Goal: Transaction & Acquisition: Purchase product/service

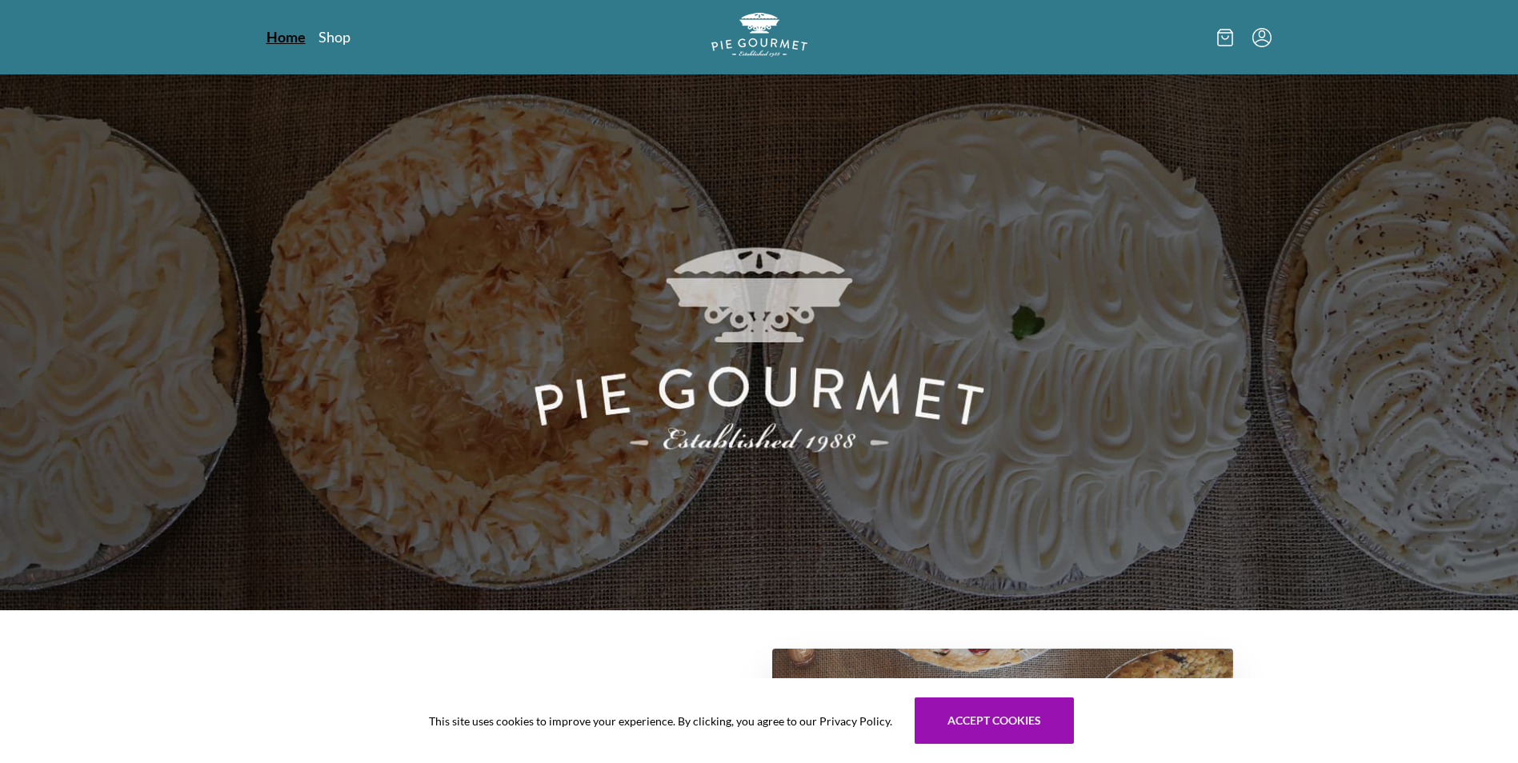
click at [290, 40] on link "Home" at bounding box center [285, 36] width 39 height 19
click at [330, 35] on link "Shop" at bounding box center [334, 36] width 32 height 19
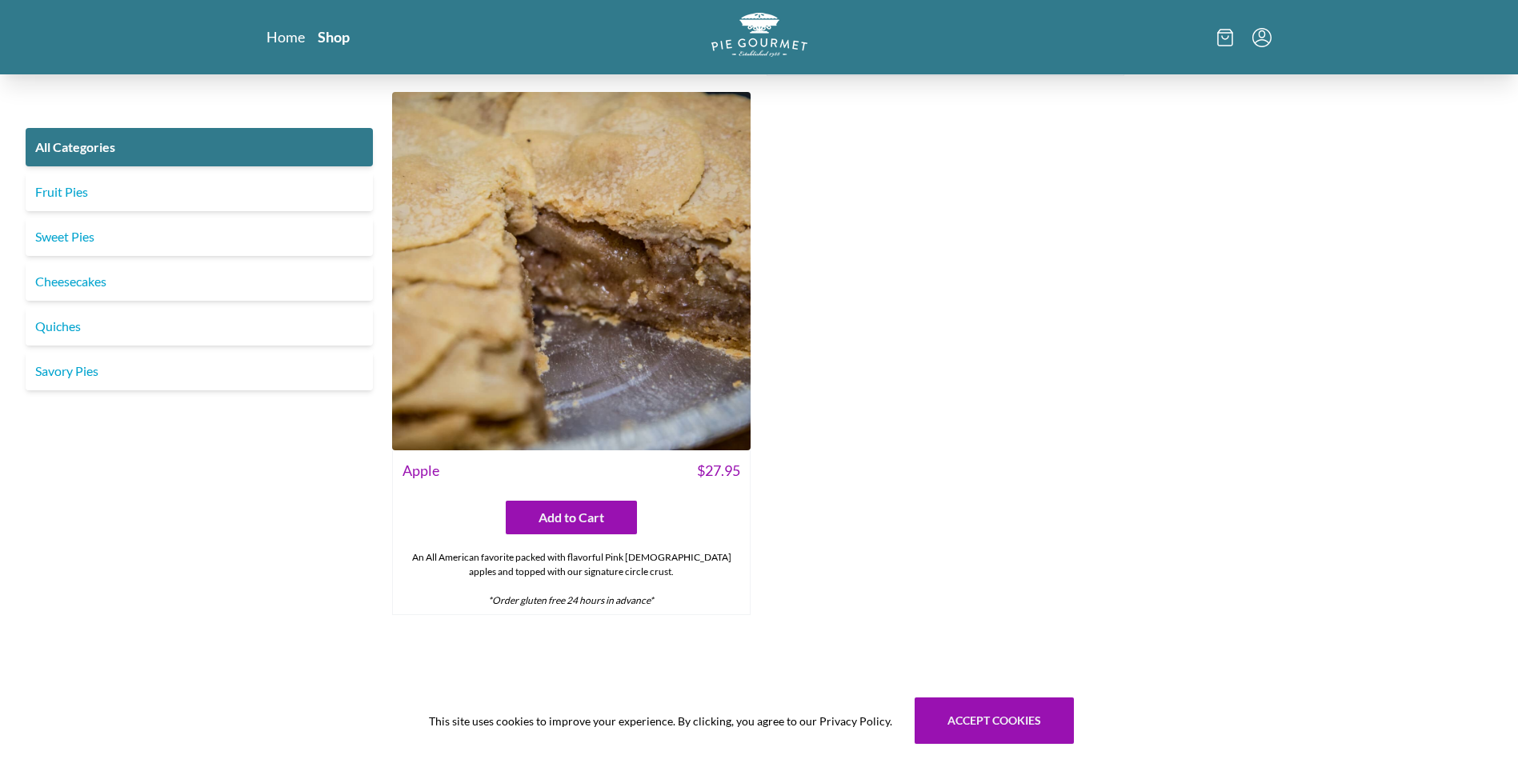
scroll to position [6683, 0]
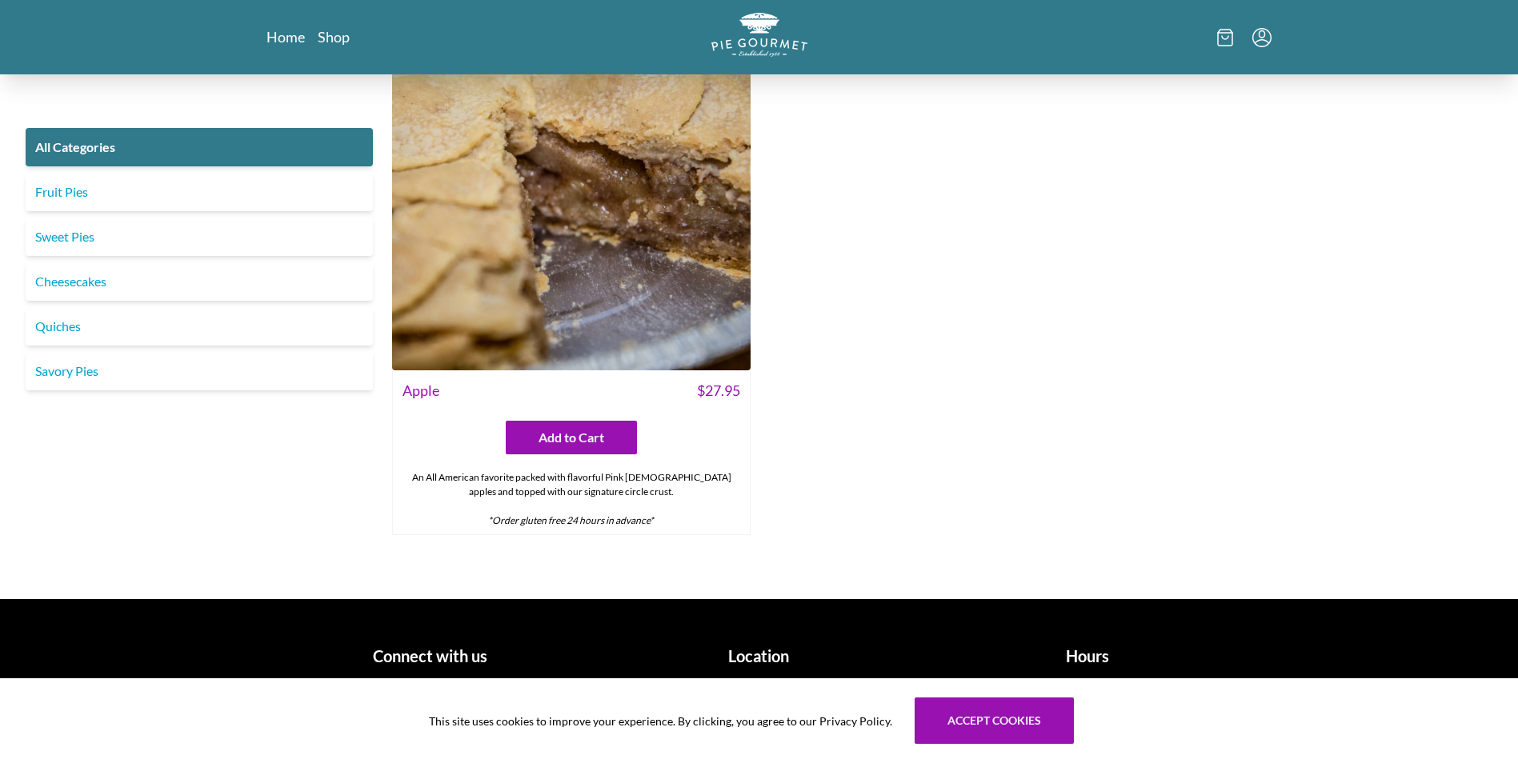
click at [1071, 657] on h1 "Hours" at bounding box center [1088, 656] width 316 height 24
click at [748, 654] on h1 "Location" at bounding box center [759, 656] width 316 height 24
click at [958, 730] on button "Accept cookies" at bounding box center [993, 721] width 159 height 46
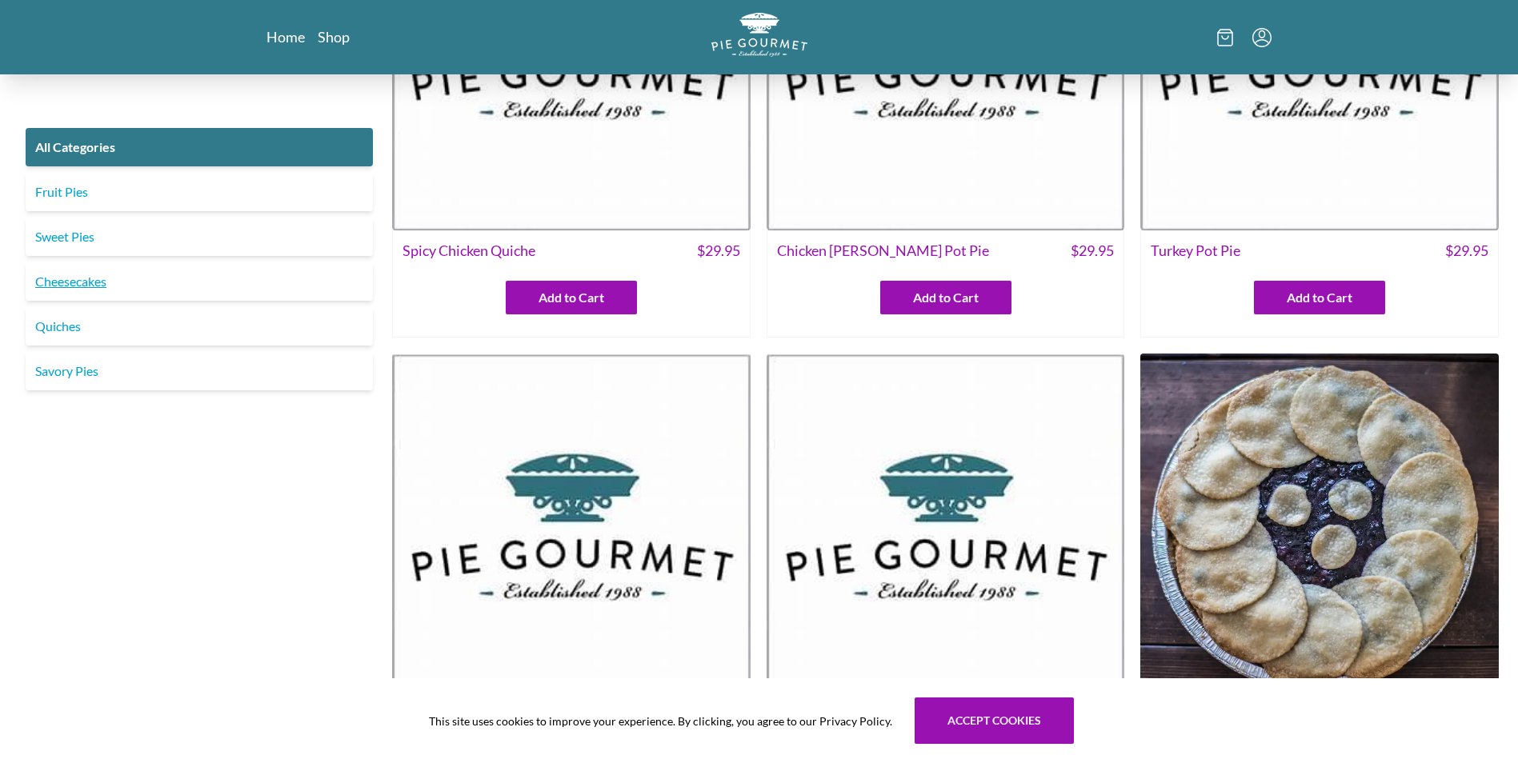
scroll to position [240, 0]
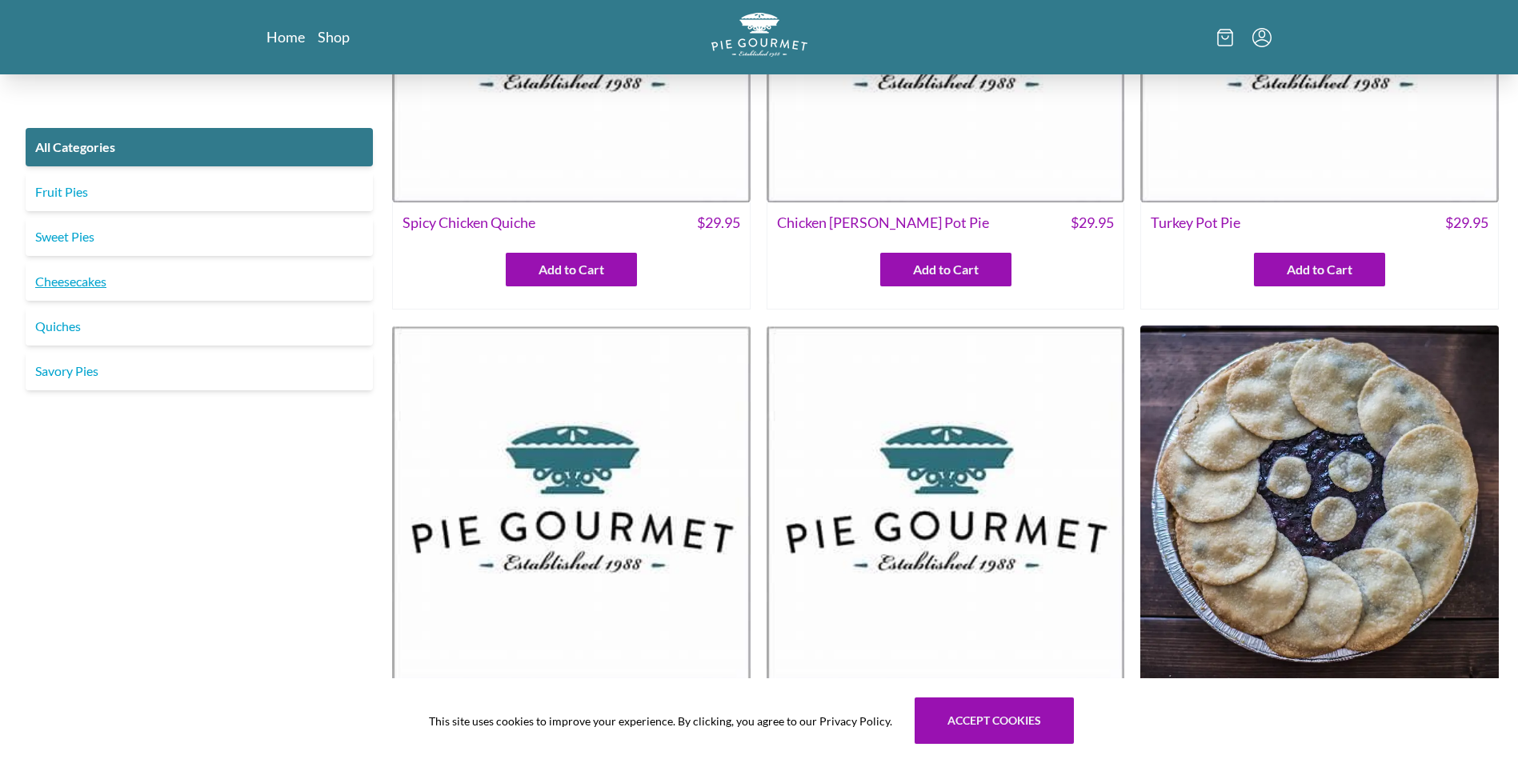
click at [70, 283] on link "Cheesecakes" at bounding box center [199, 281] width 347 height 38
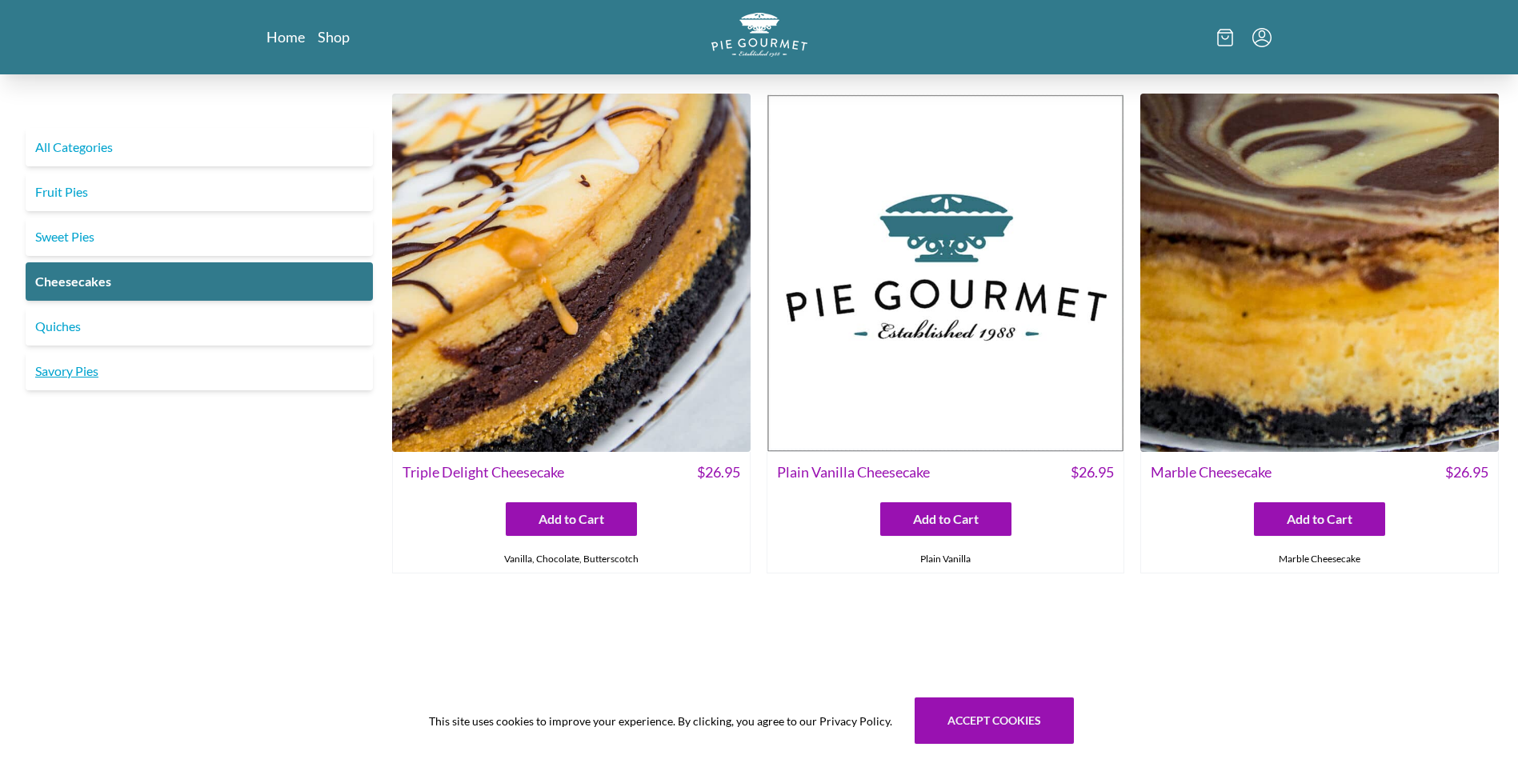
click at [68, 374] on link "Savory Pies" at bounding box center [199, 371] width 347 height 38
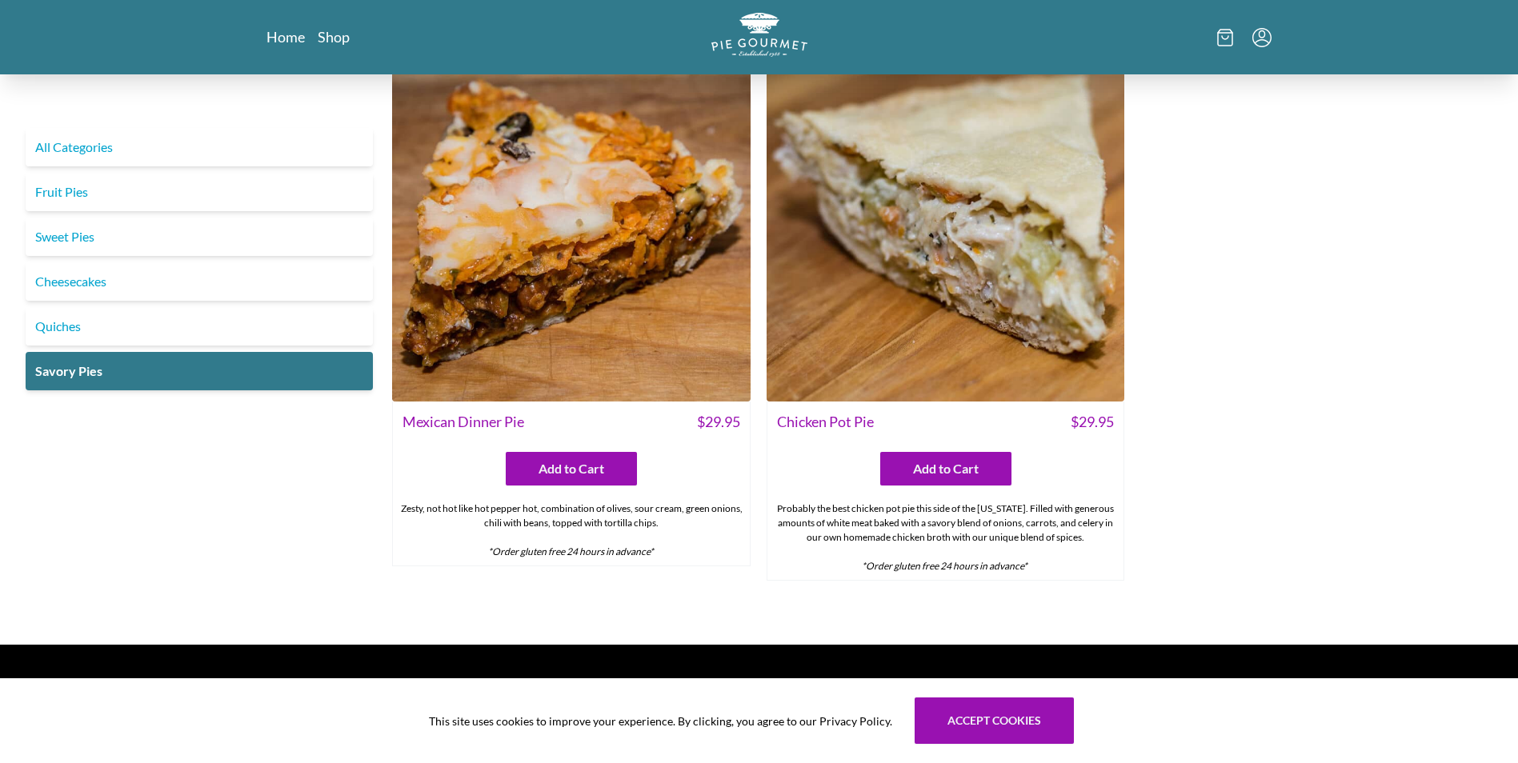
scroll to position [1130, 0]
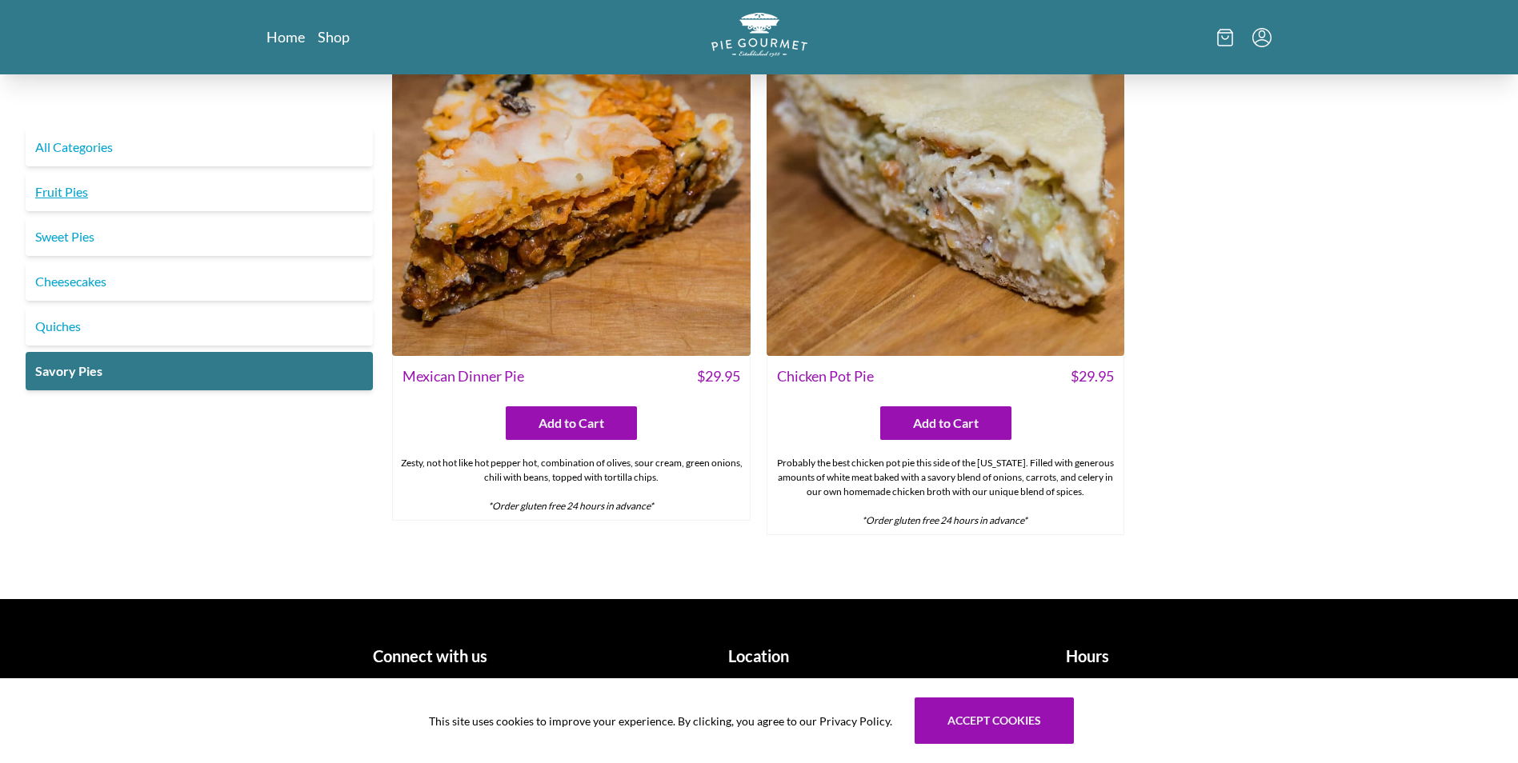
click at [62, 189] on link "Fruit Pies" at bounding box center [199, 192] width 347 height 38
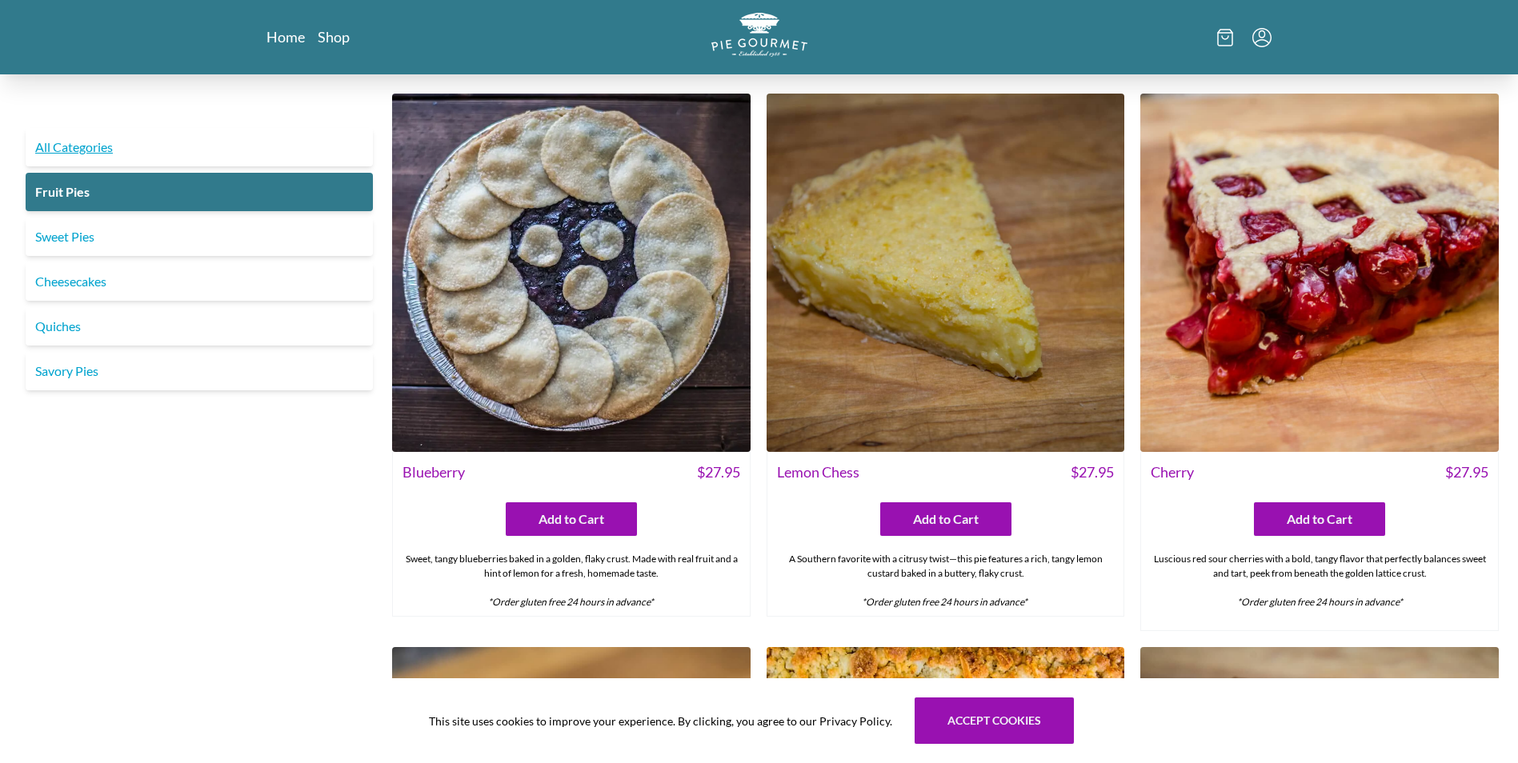
click at [43, 146] on link "All Categories" at bounding box center [199, 147] width 347 height 38
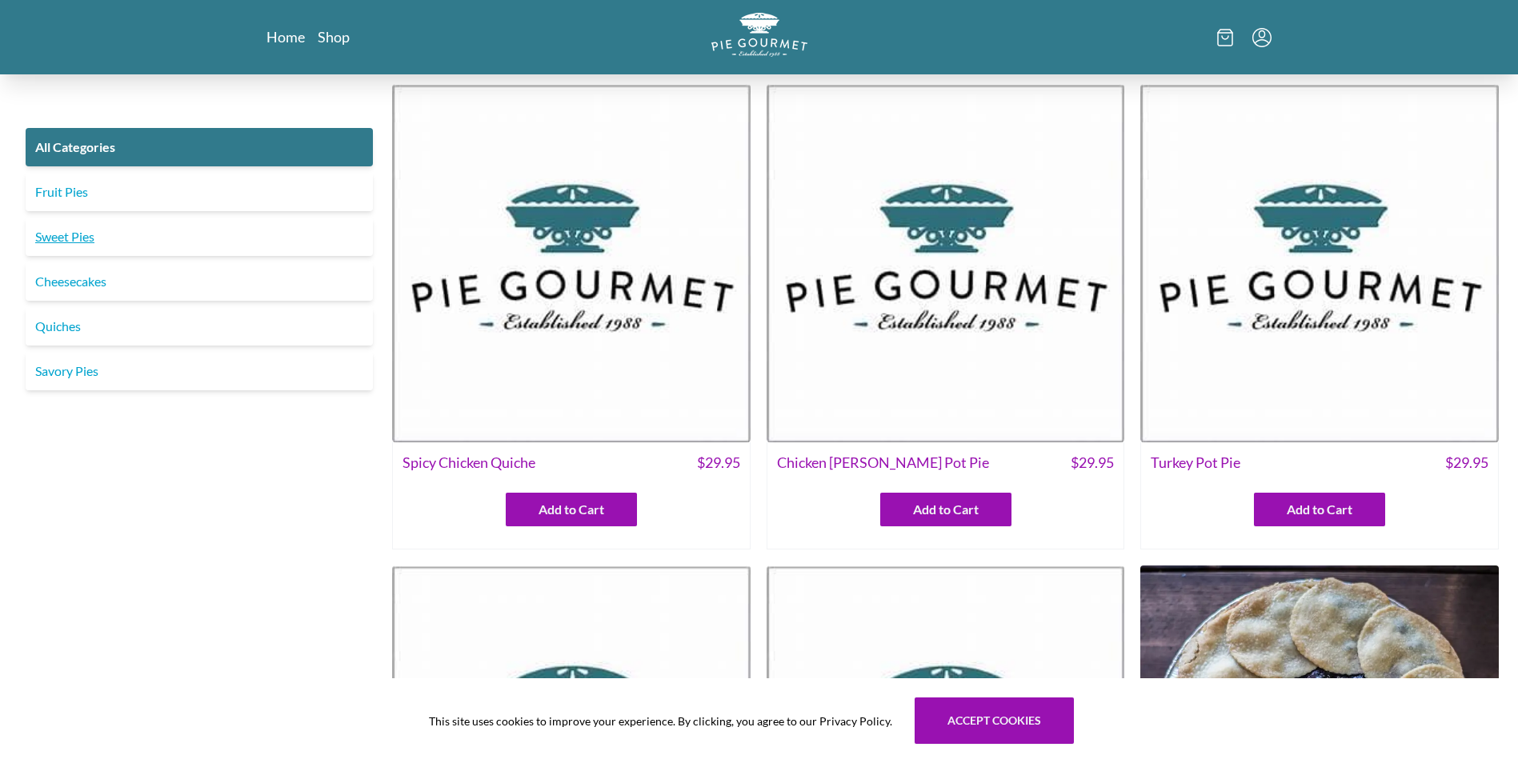
click at [77, 234] on link "Sweet Pies" at bounding box center [199, 237] width 347 height 38
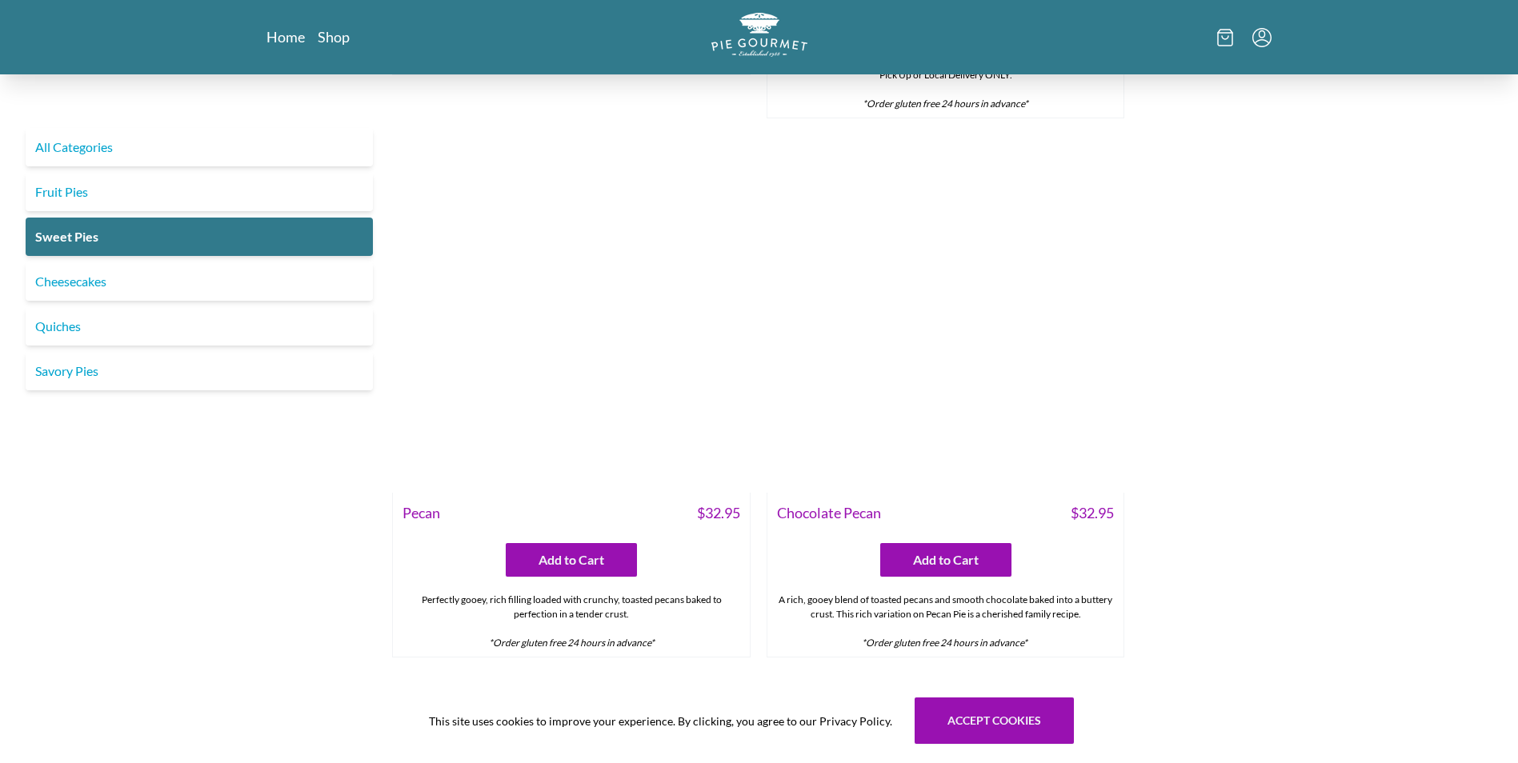
scroll to position [1200, 0]
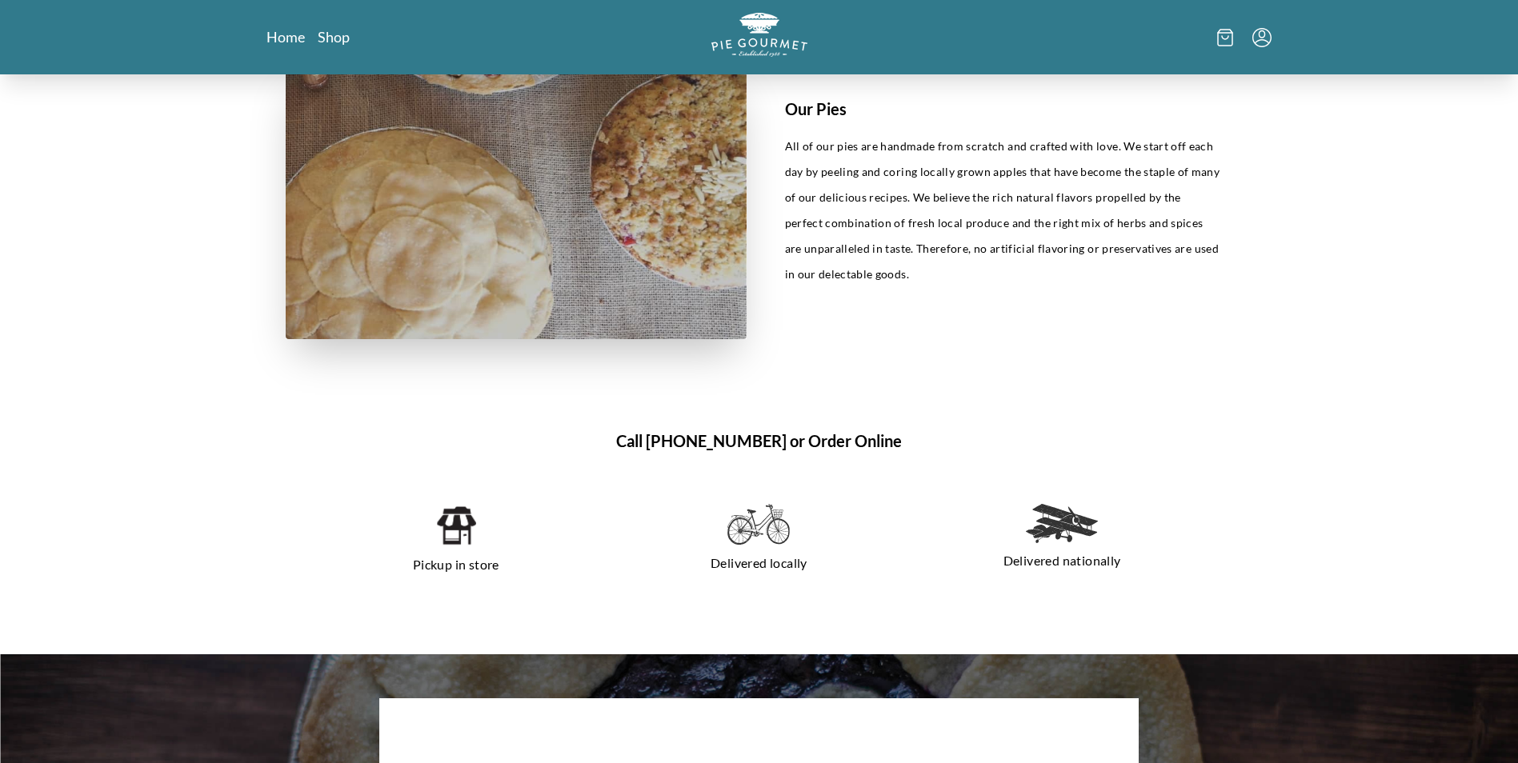
scroll to position [960, 0]
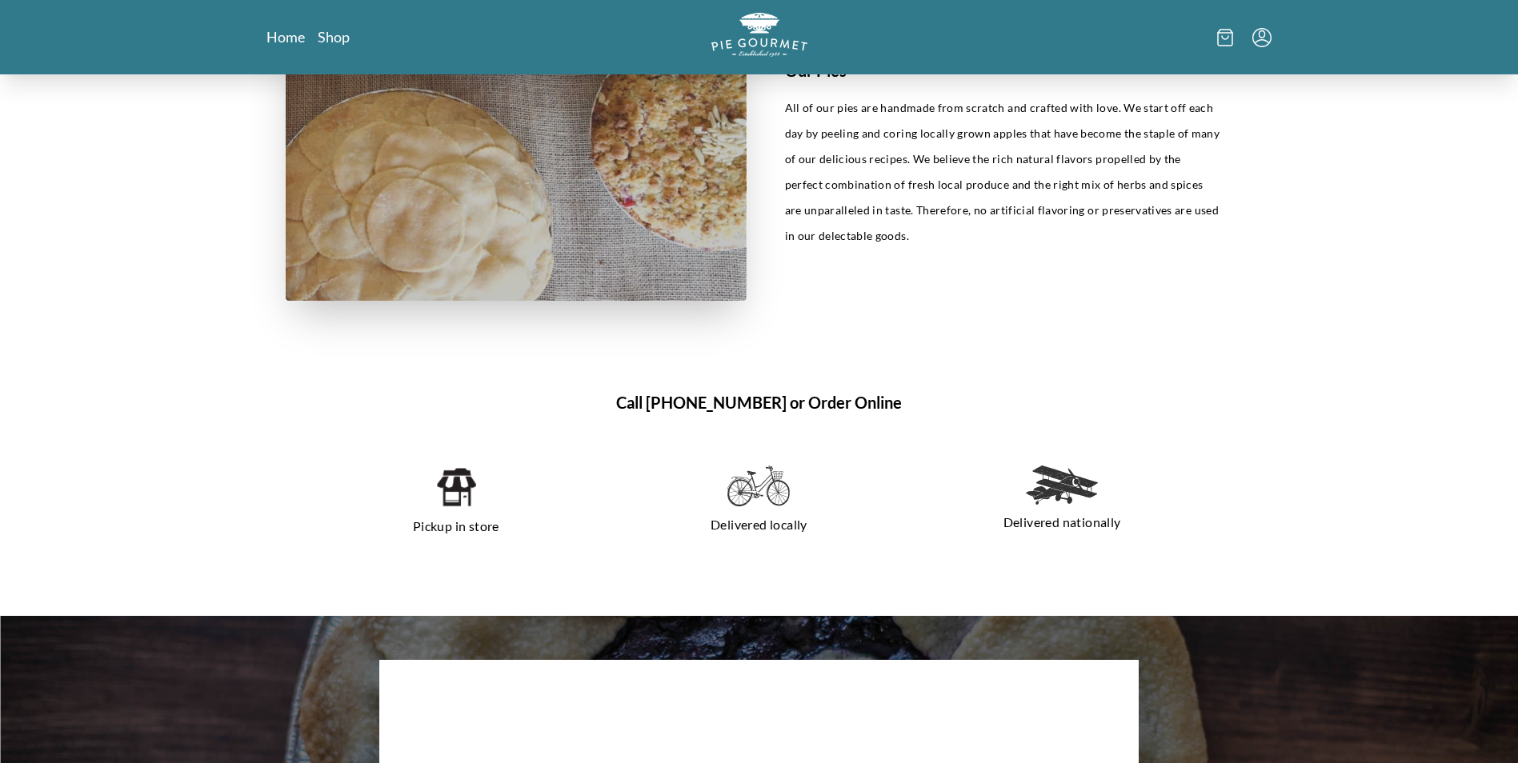
click at [1057, 497] on img at bounding box center [1062, 485] width 72 height 39
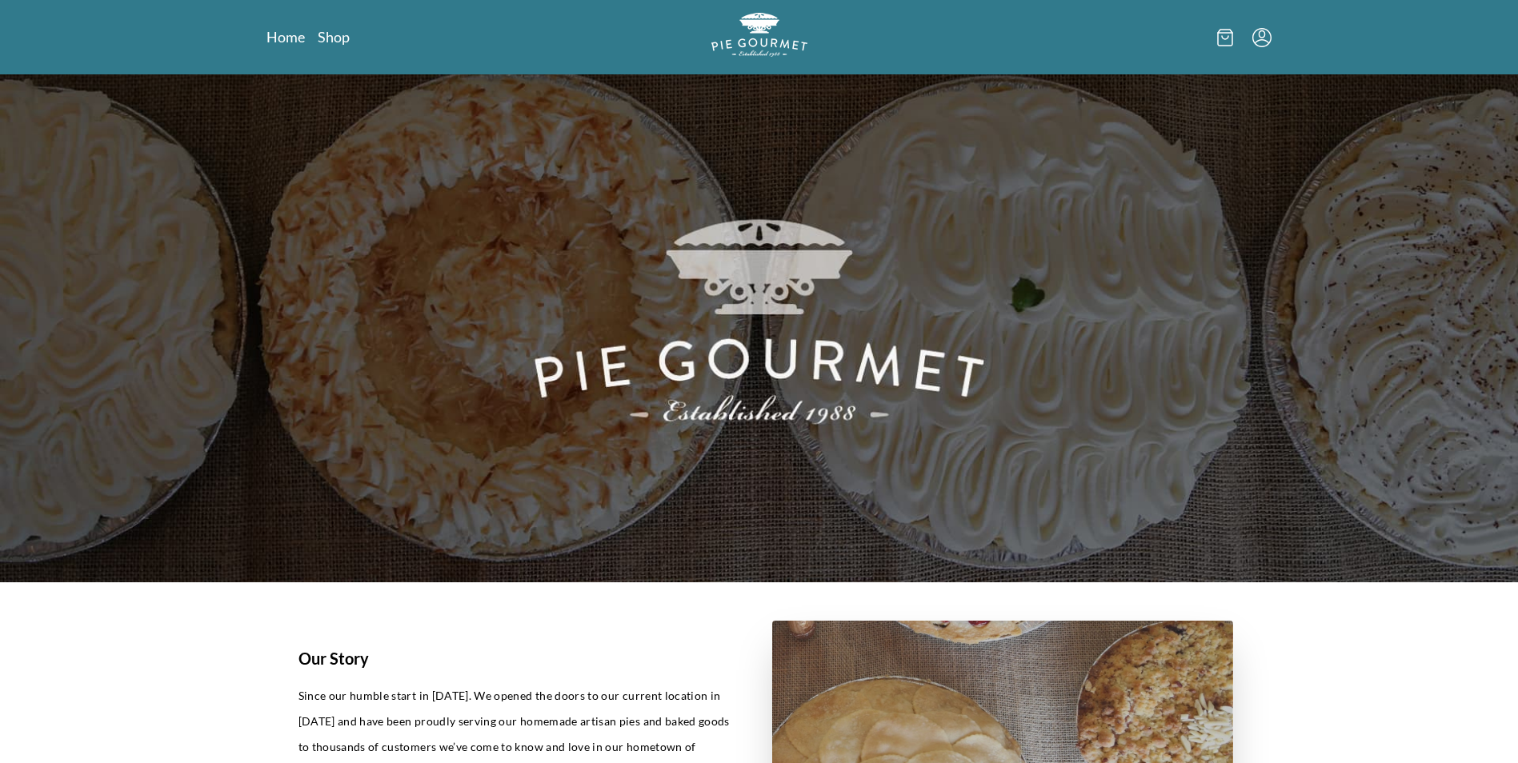
scroll to position [0, 0]
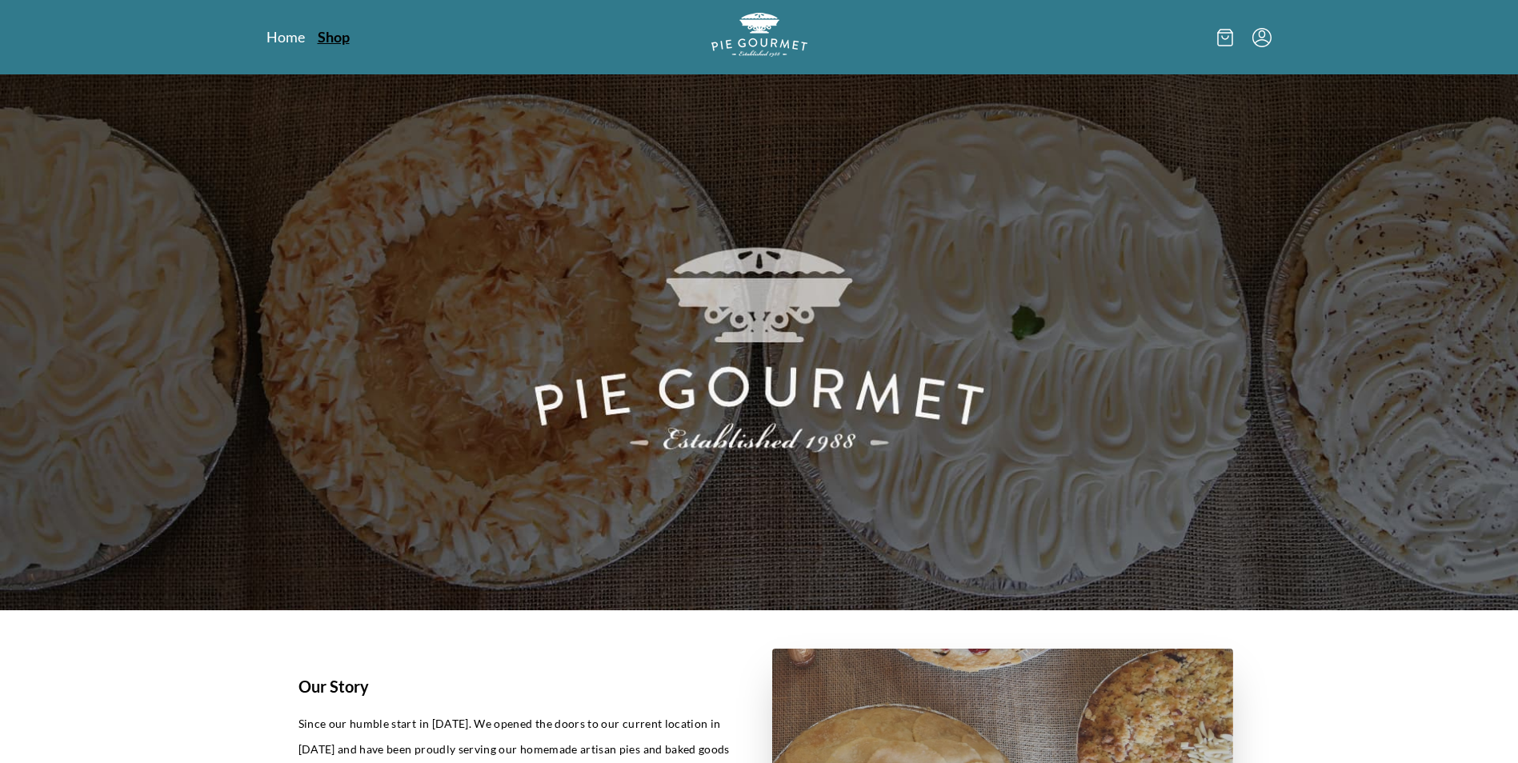
click at [338, 40] on link "Shop" at bounding box center [334, 36] width 32 height 19
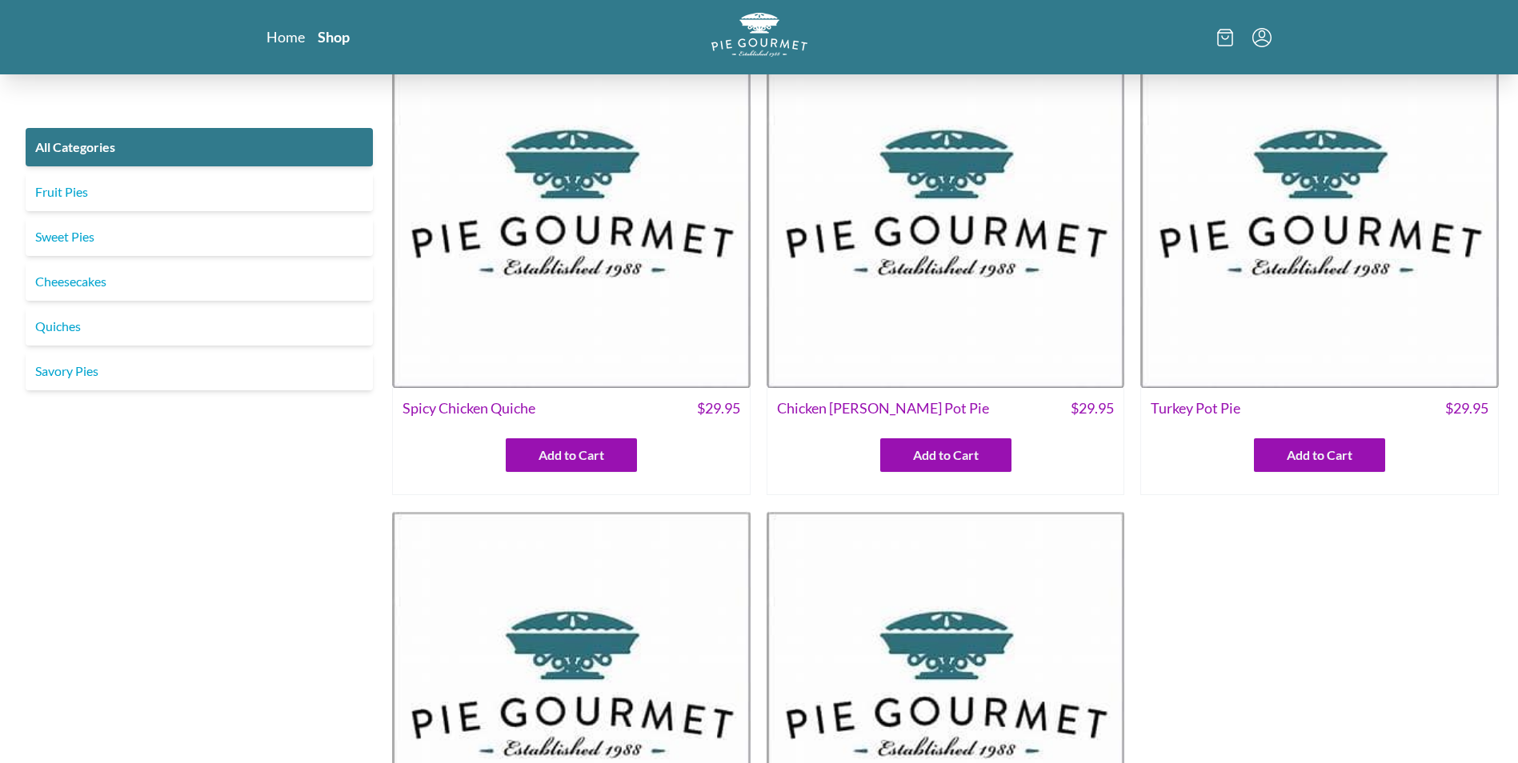
scroll to position [80, 0]
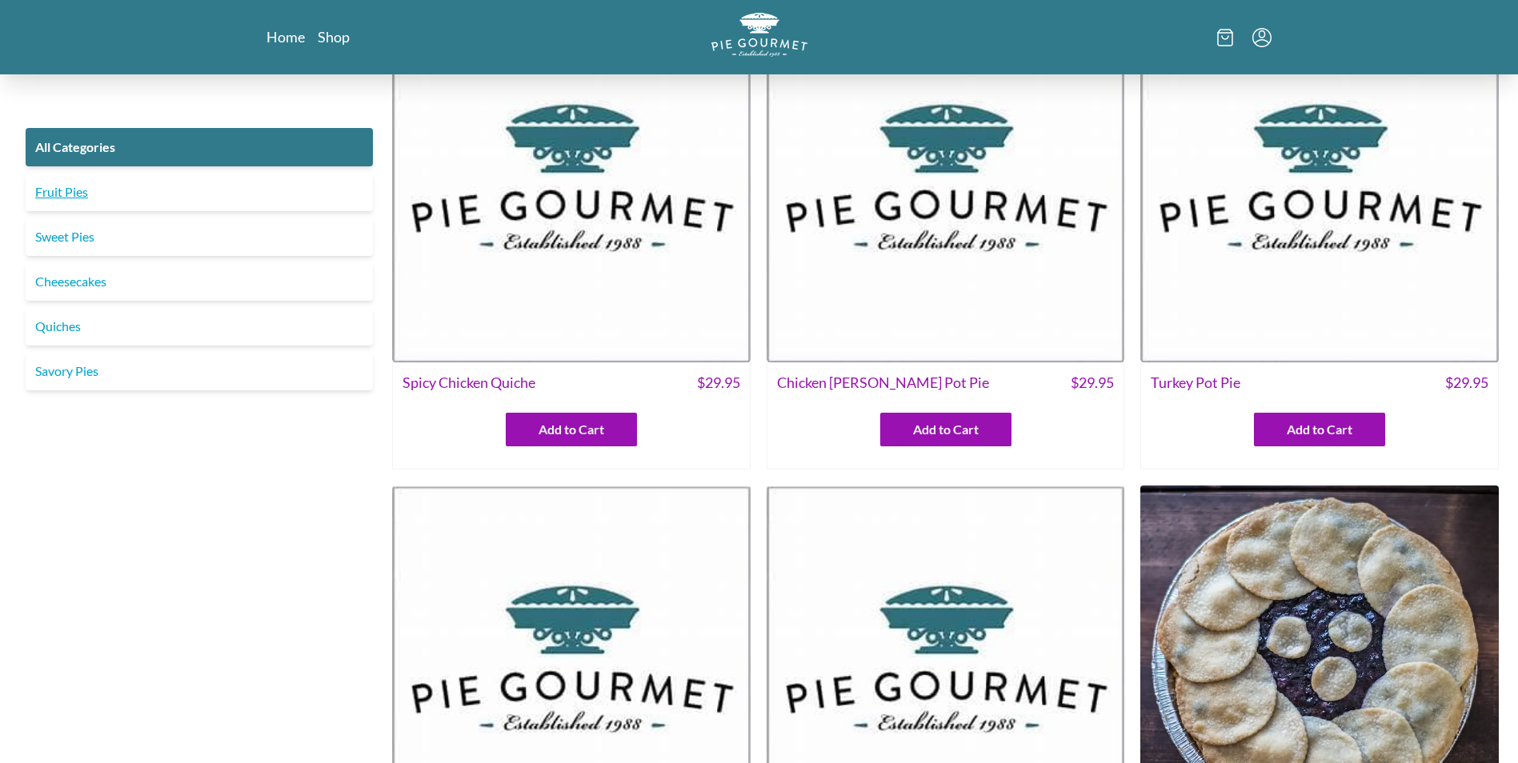
click at [52, 197] on link "Fruit Pies" at bounding box center [199, 192] width 347 height 38
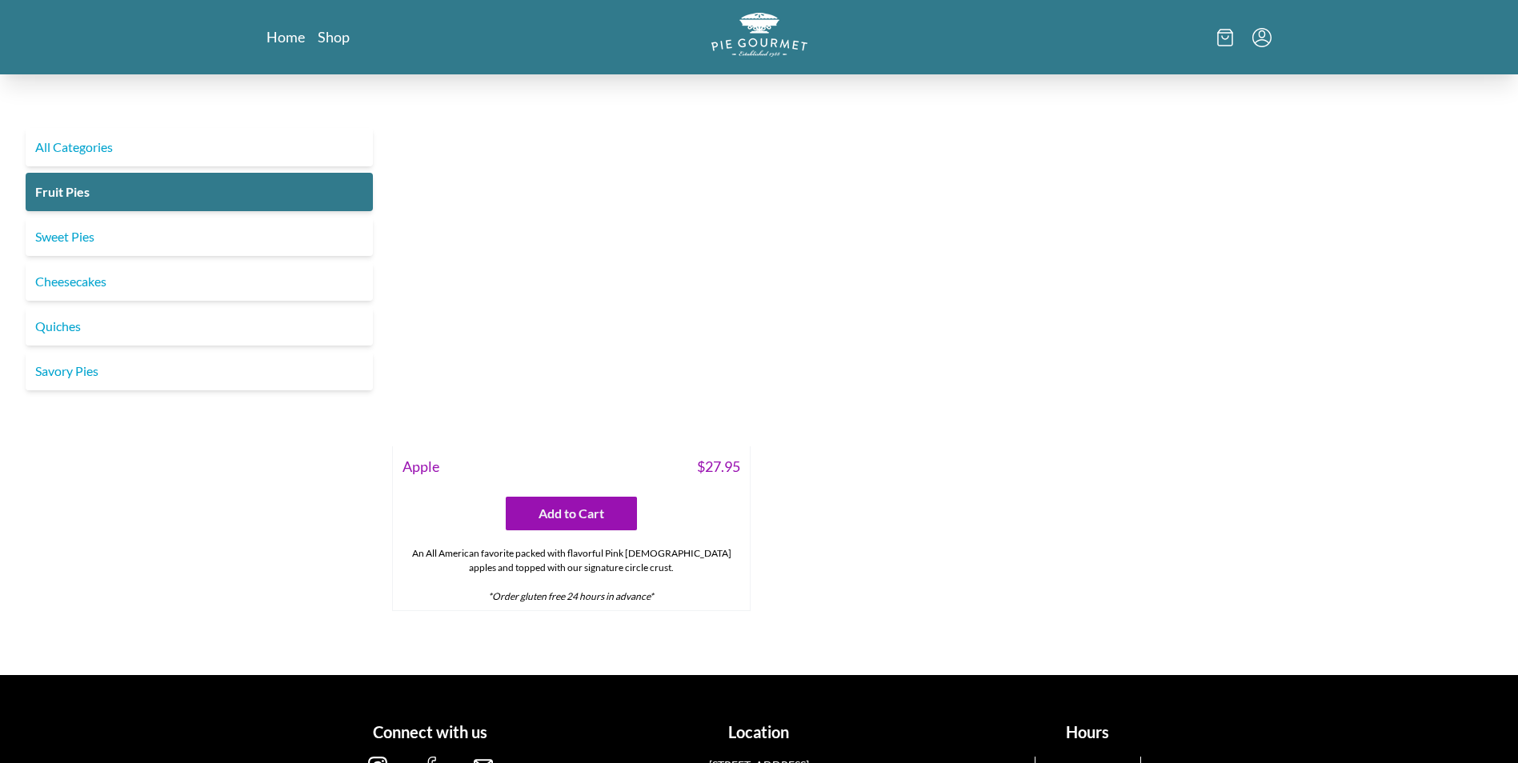
scroll to position [1680, 0]
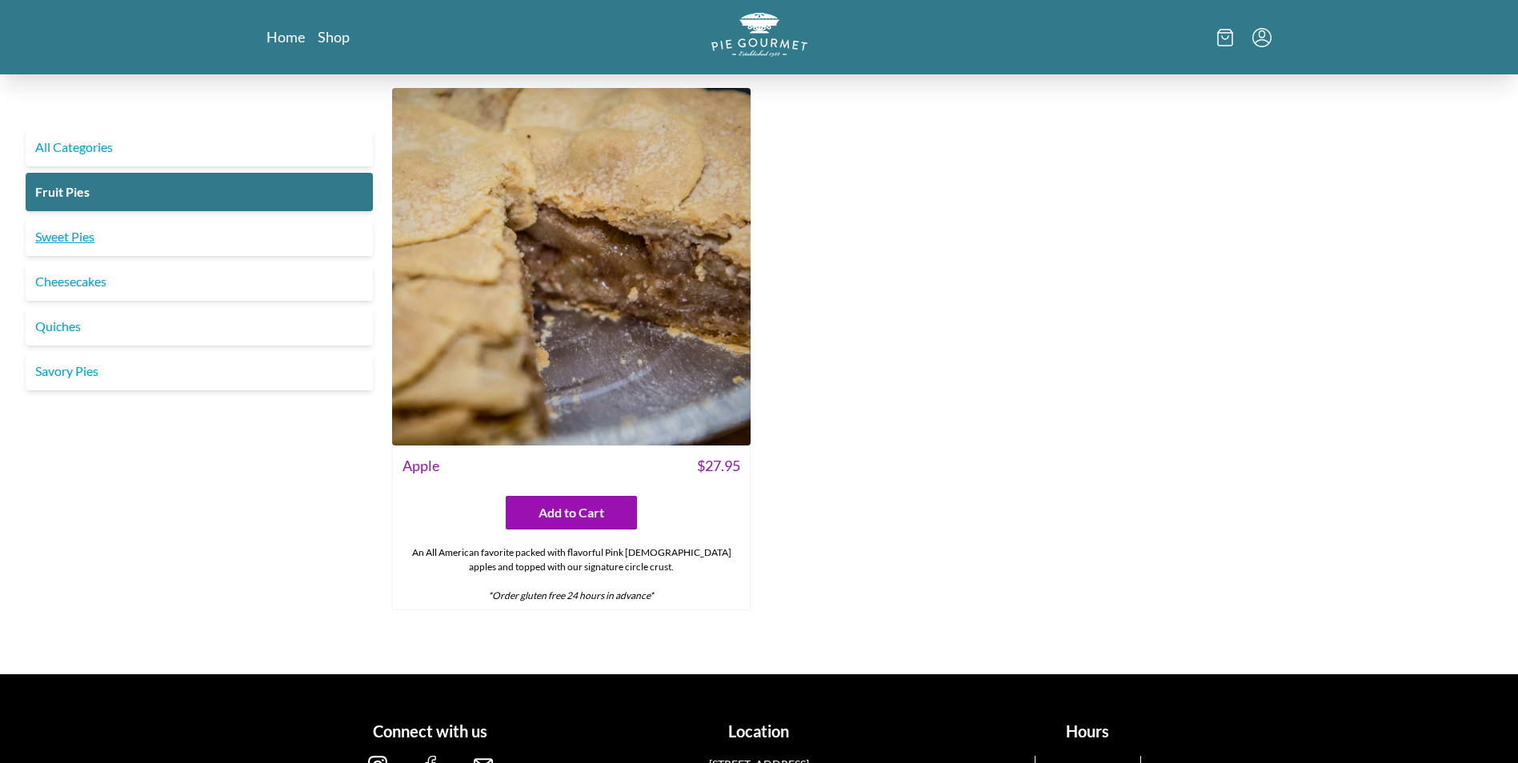
click at [64, 238] on link "Sweet Pies" at bounding box center [199, 237] width 347 height 38
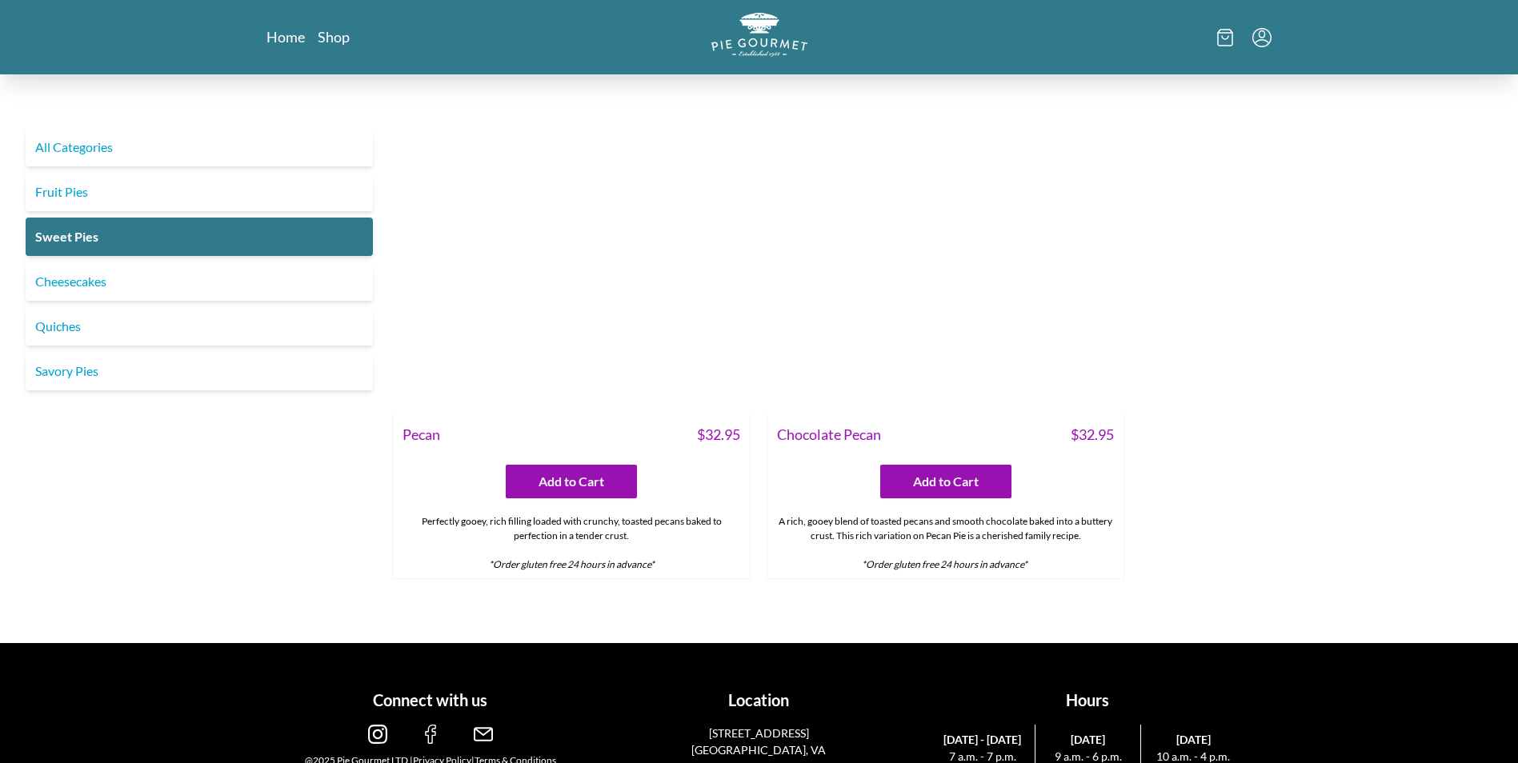
scroll to position [1200, 0]
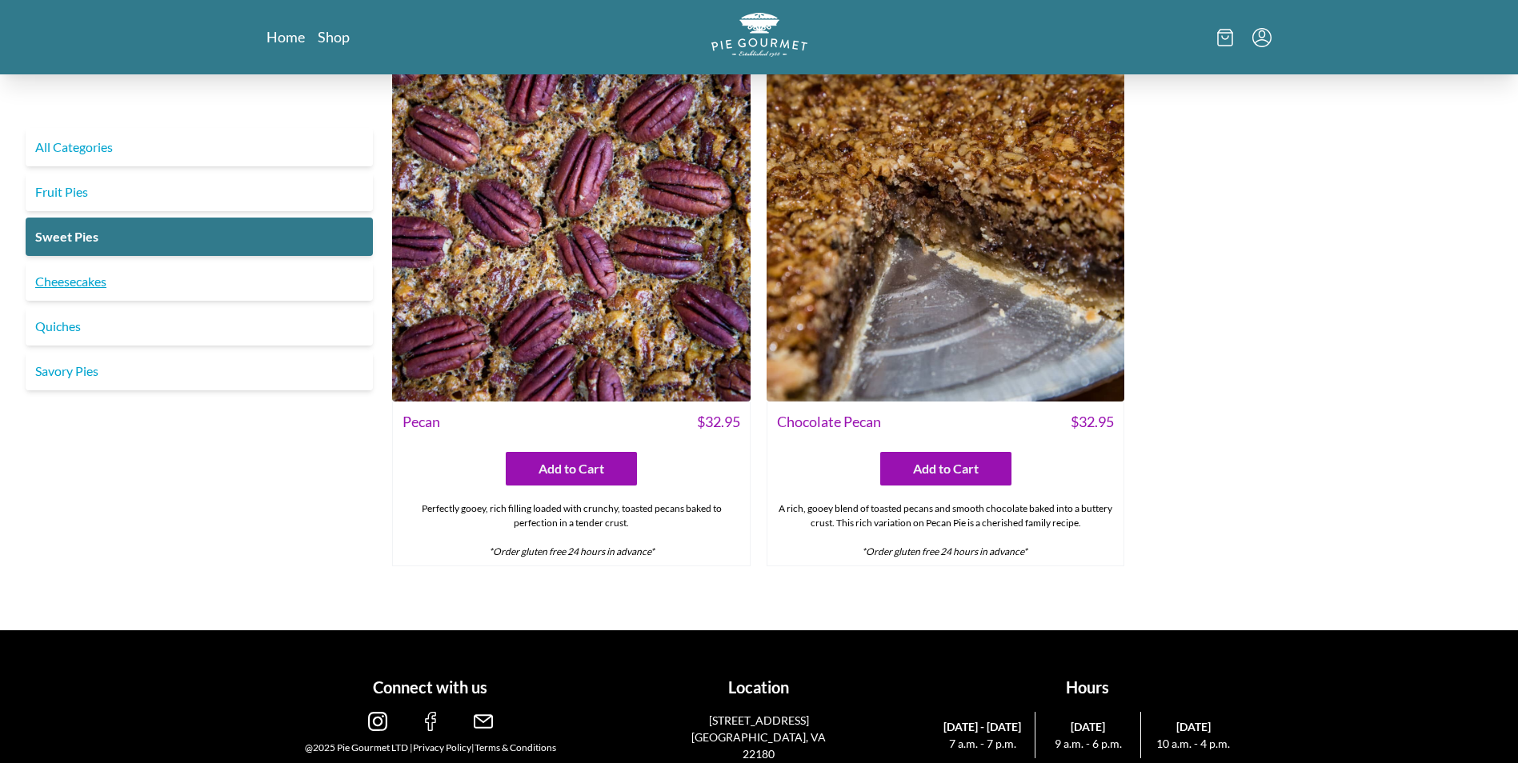
click at [106, 282] on link "Cheesecakes" at bounding box center [199, 281] width 347 height 38
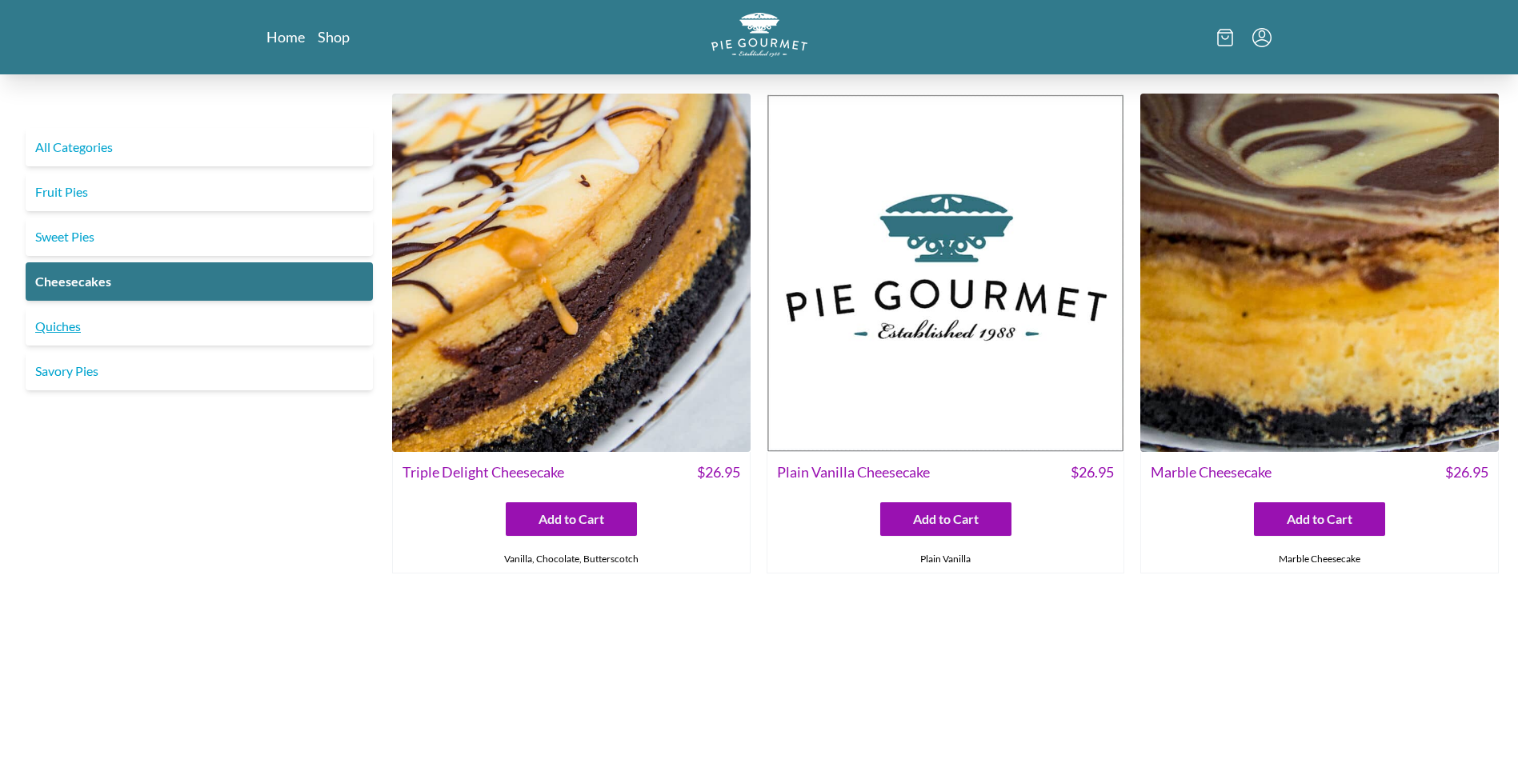
click at [66, 329] on link "Quiches" at bounding box center [199, 326] width 347 height 38
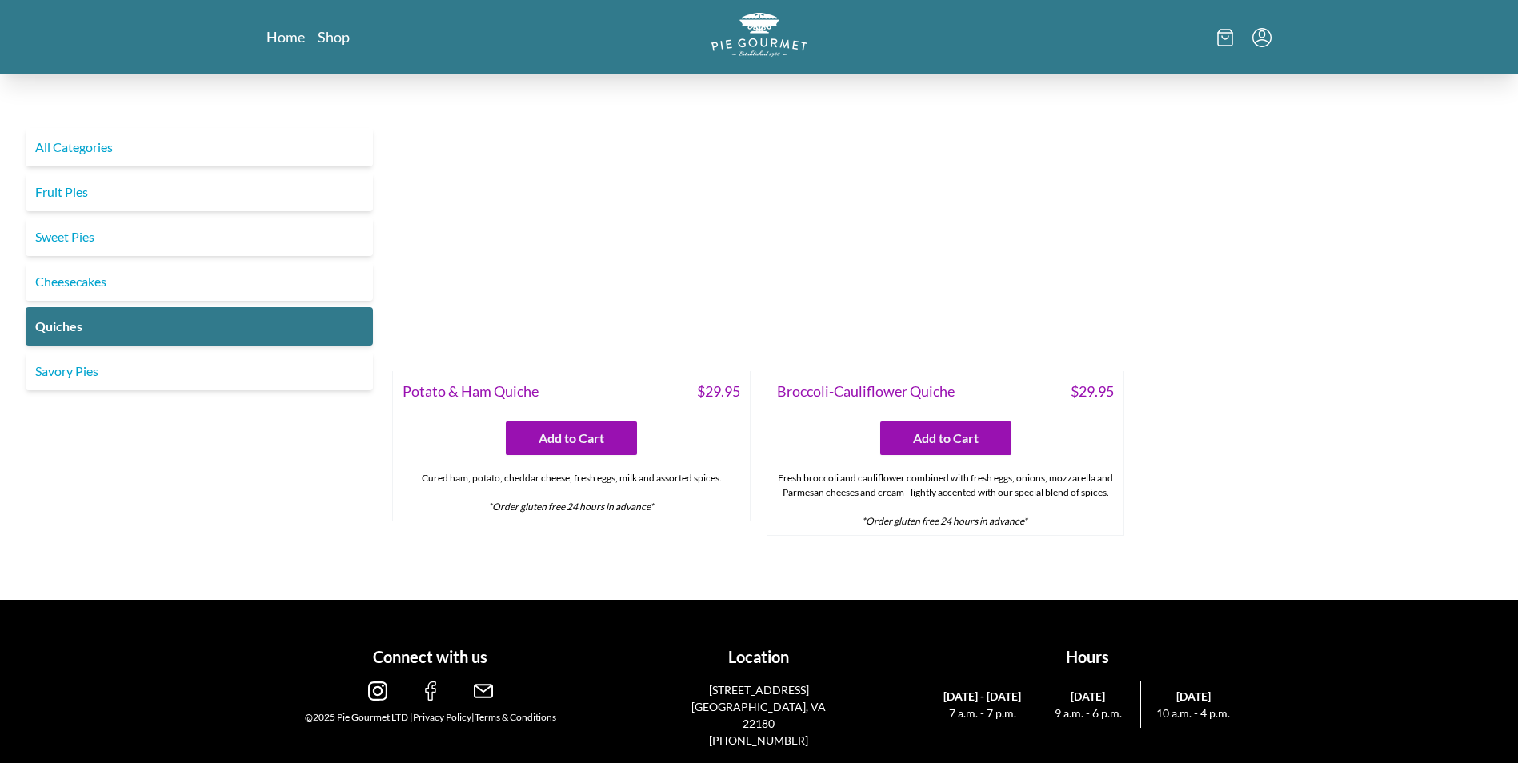
scroll to position [1174, 0]
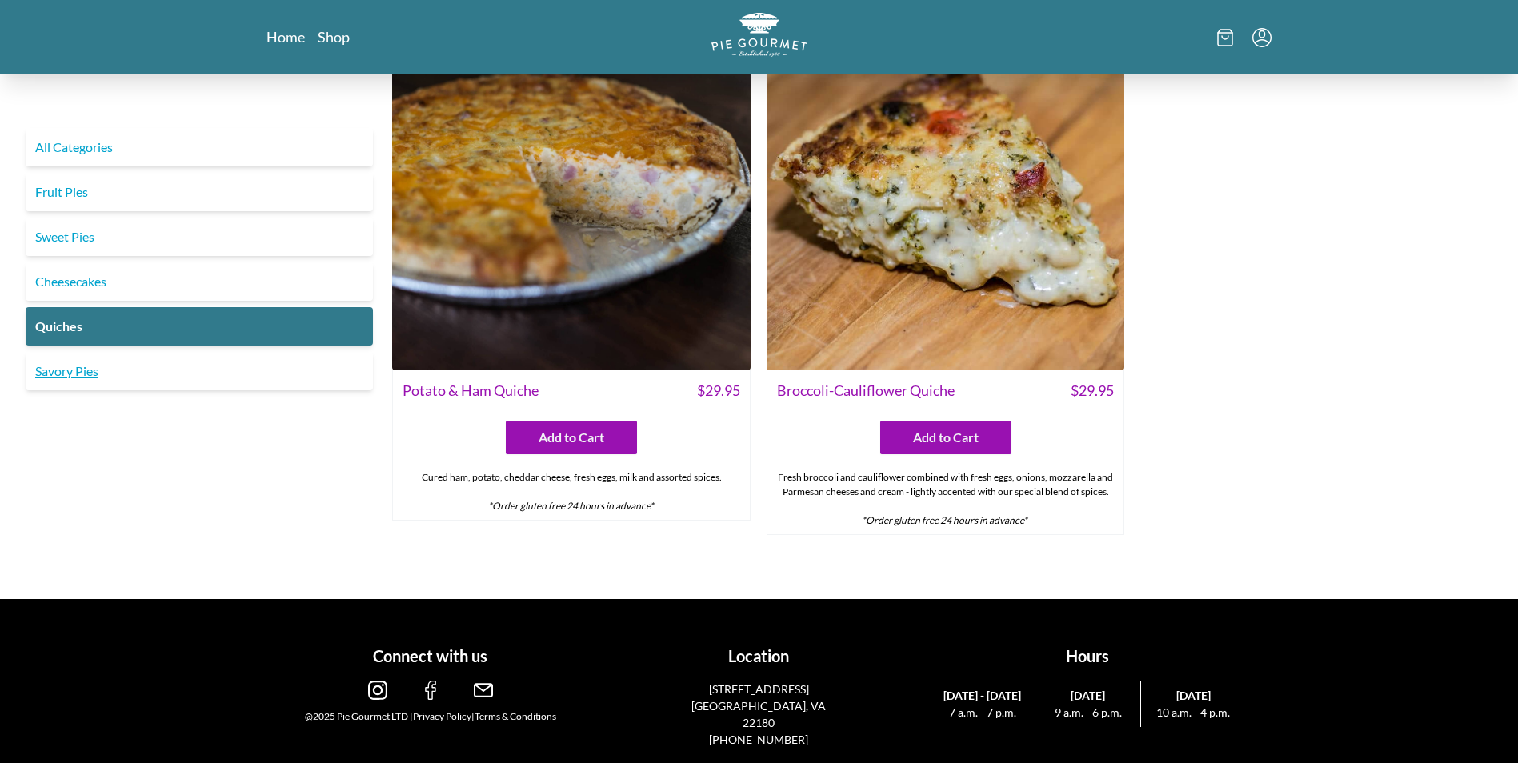
click at [59, 371] on link "Savory Pies" at bounding box center [199, 371] width 347 height 38
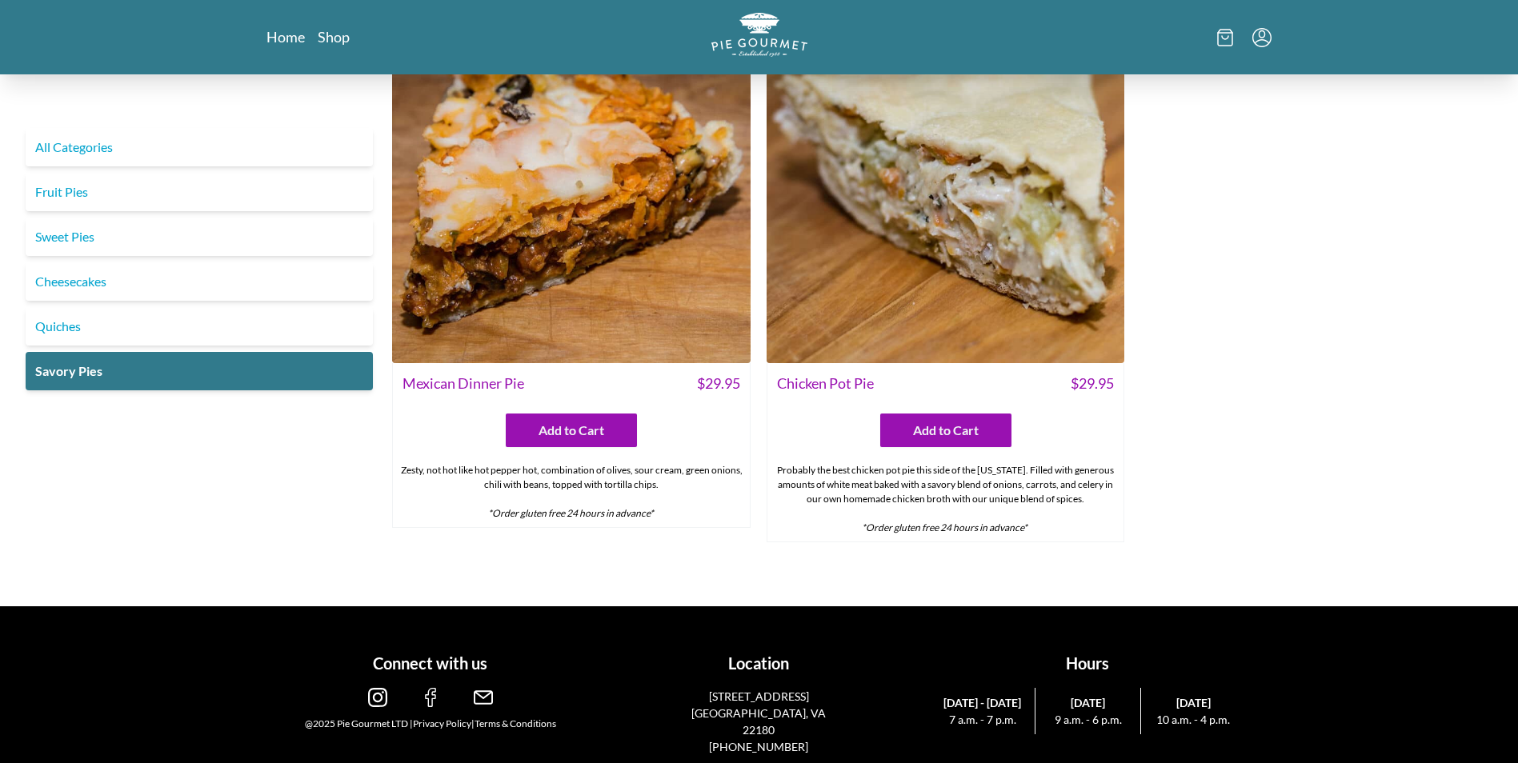
scroll to position [1130, 0]
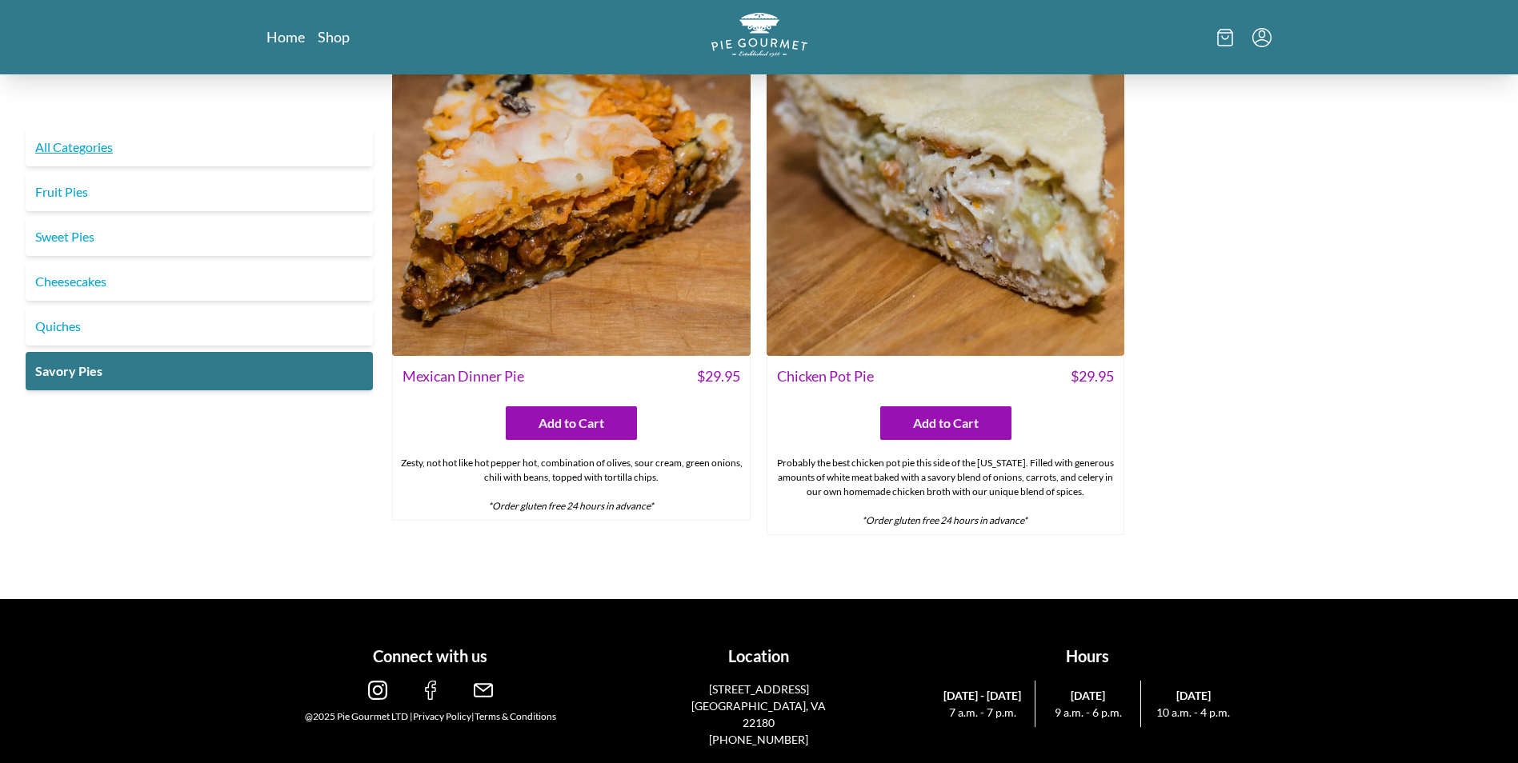
click at [65, 154] on link "All Categories" at bounding box center [199, 147] width 347 height 38
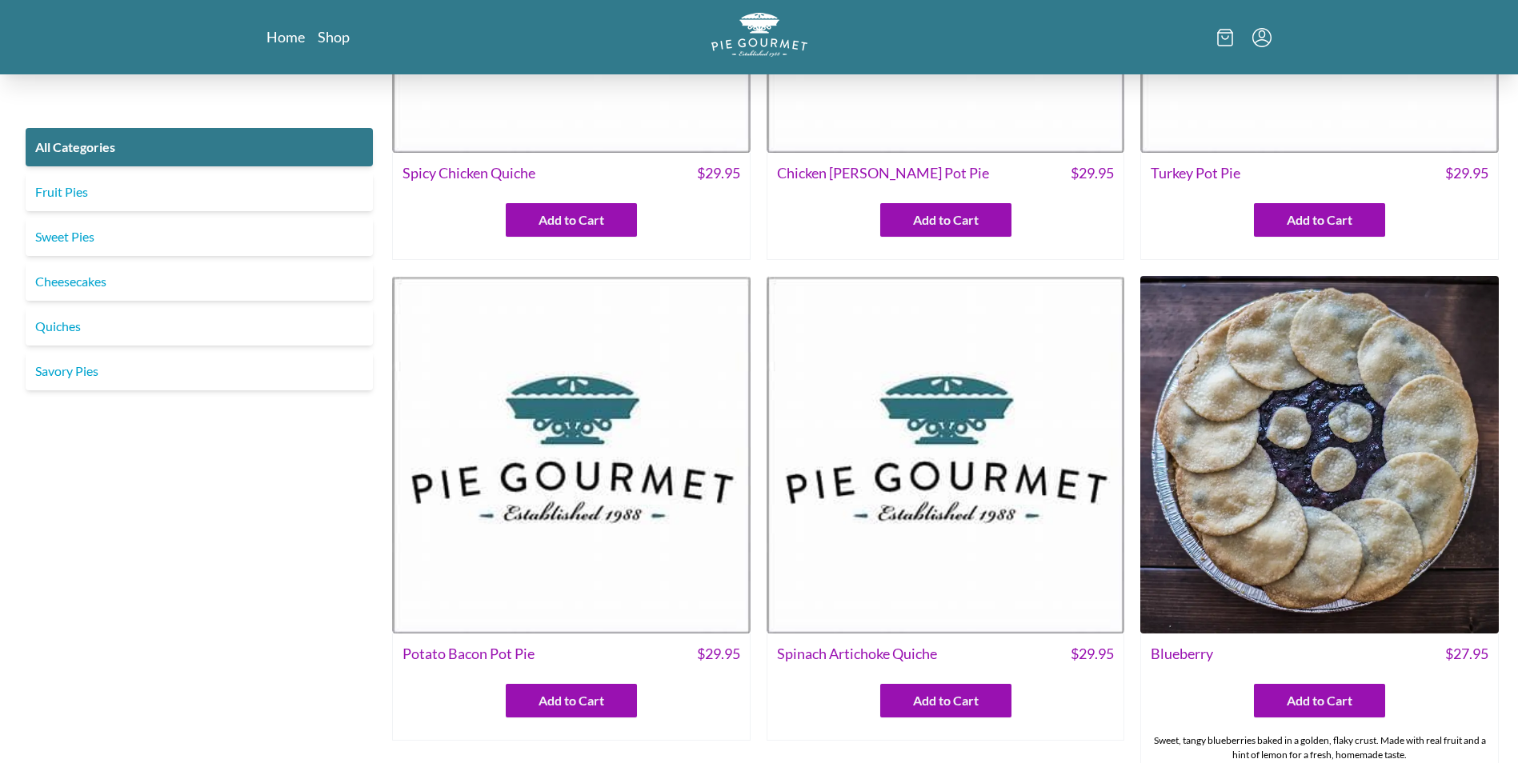
scroll to position [320, 0]
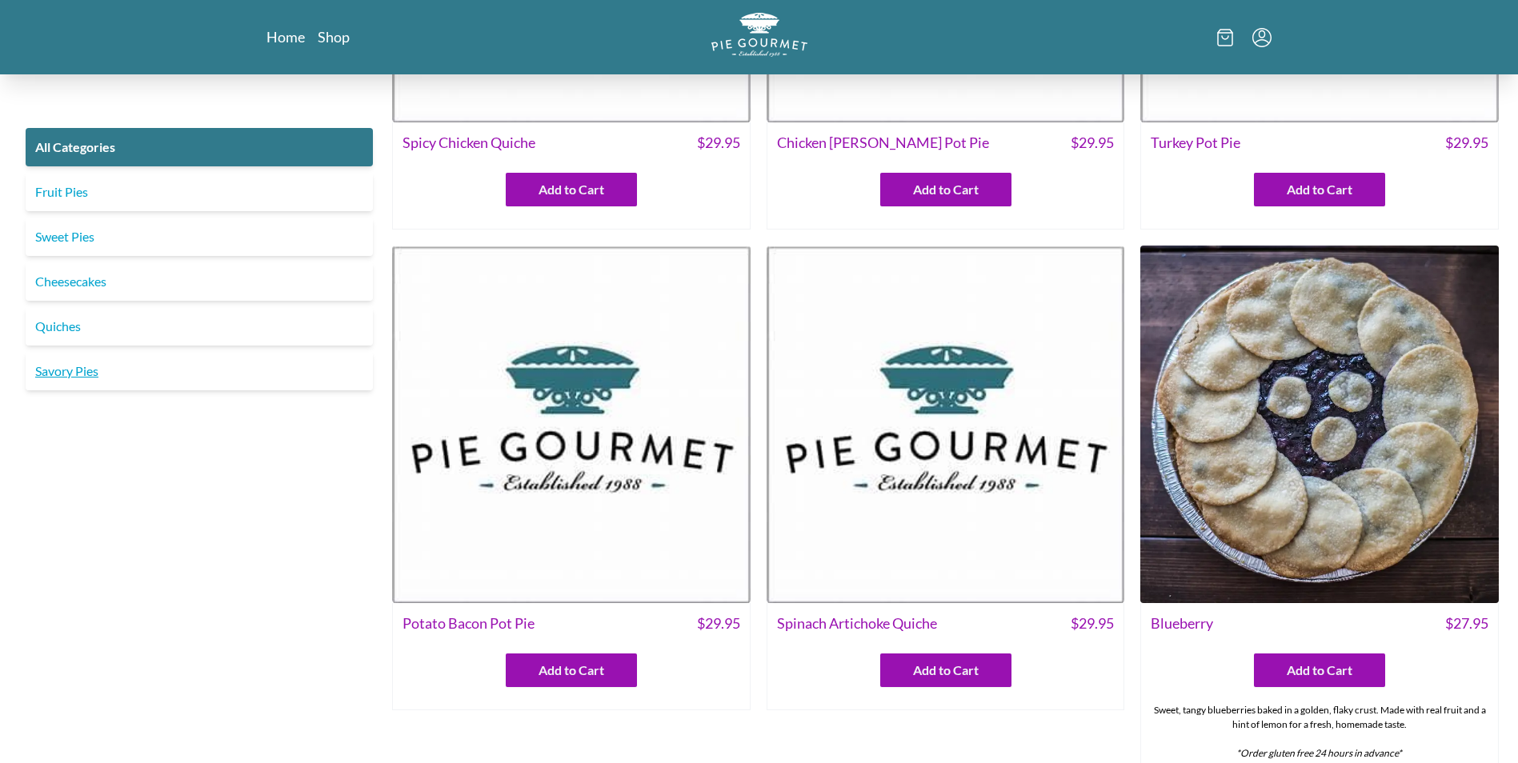
click at [66, 363] on link "Savory Pies" at bounding box center [199, 371] width 347 height 38
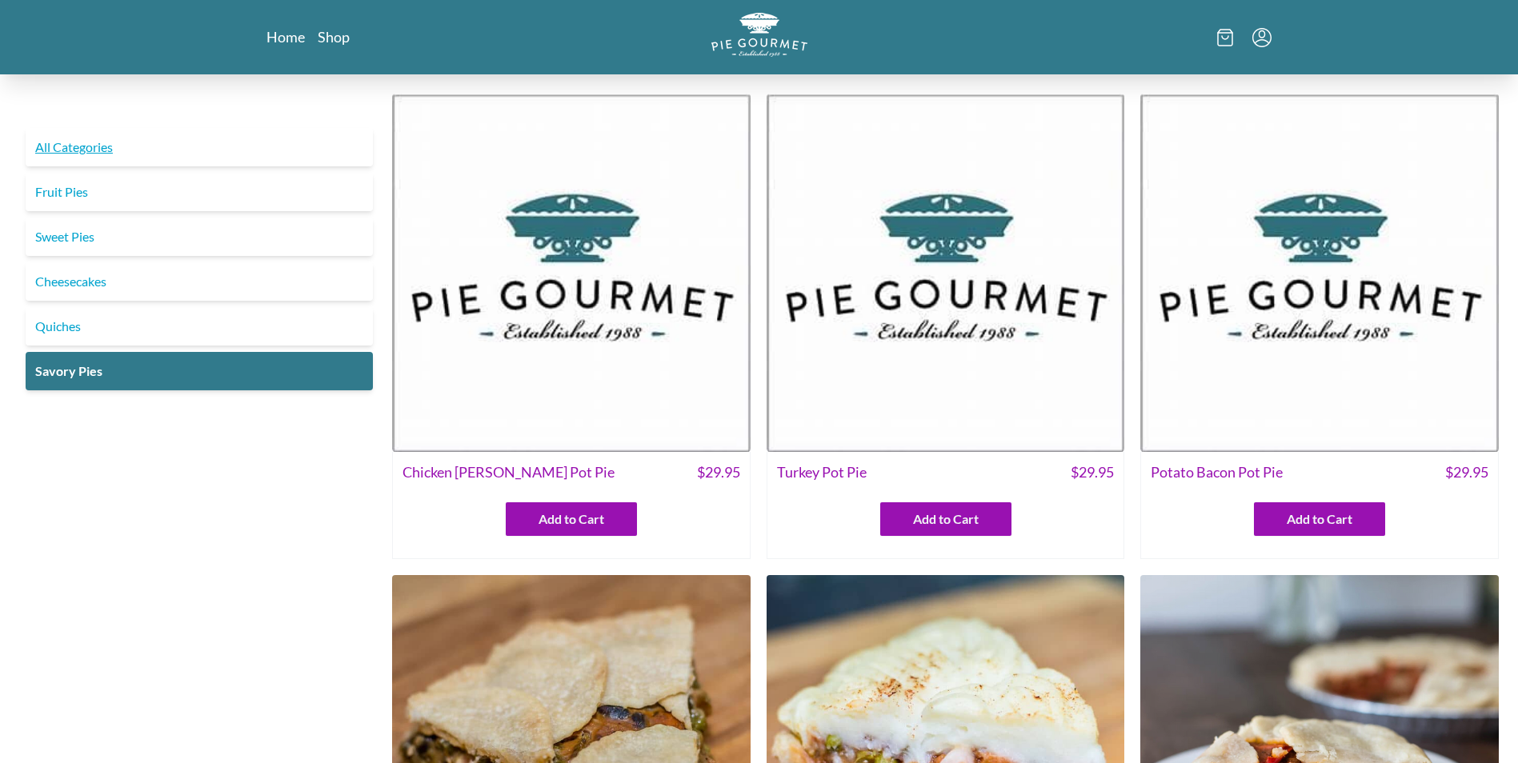
click at [86, 159] on link "All Categories" at bounding box center [199, 147] width 347 height 38
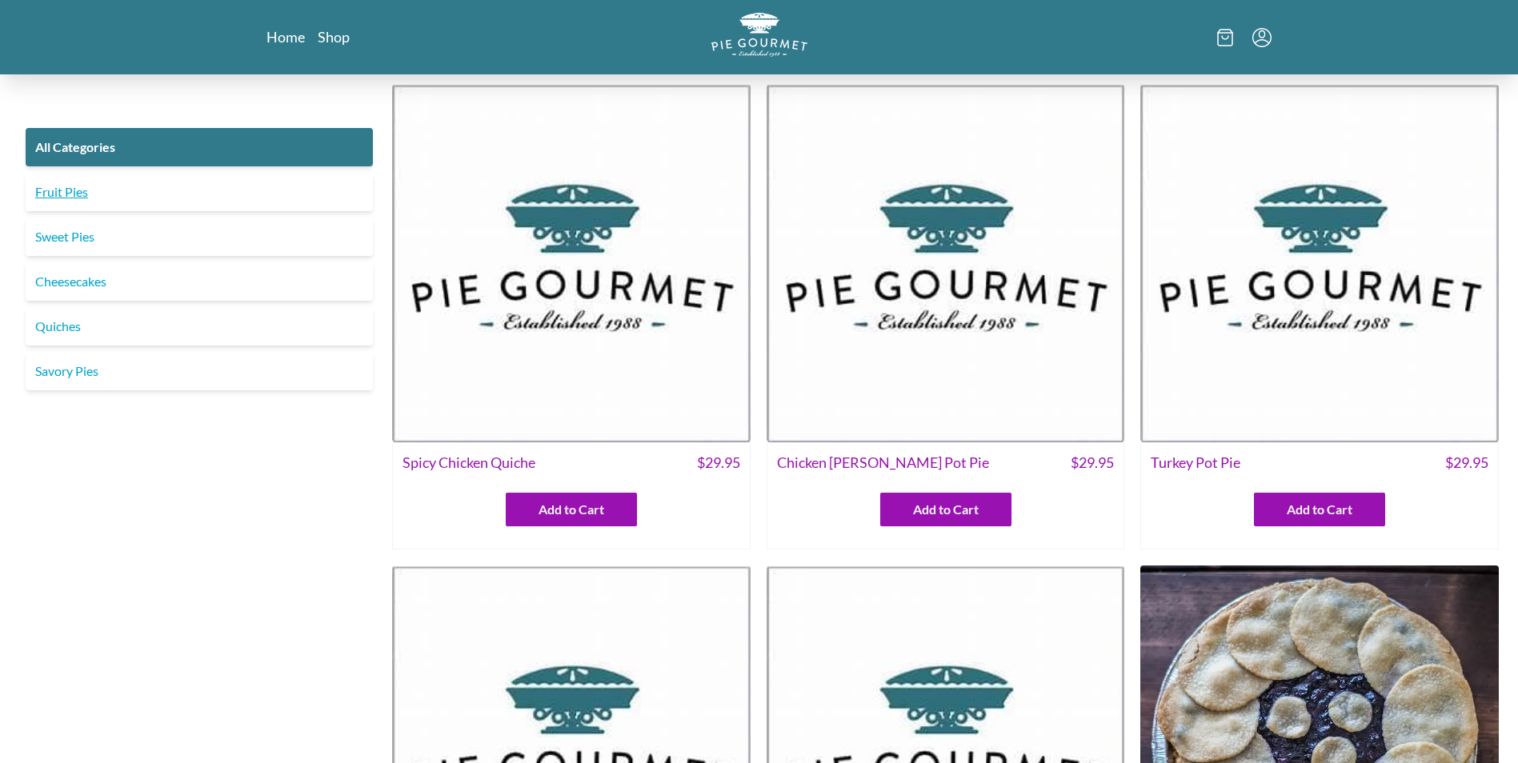
click at [46, 196] on link "Fruit Pies" at bounding box center [199, 192] width 347 height 38
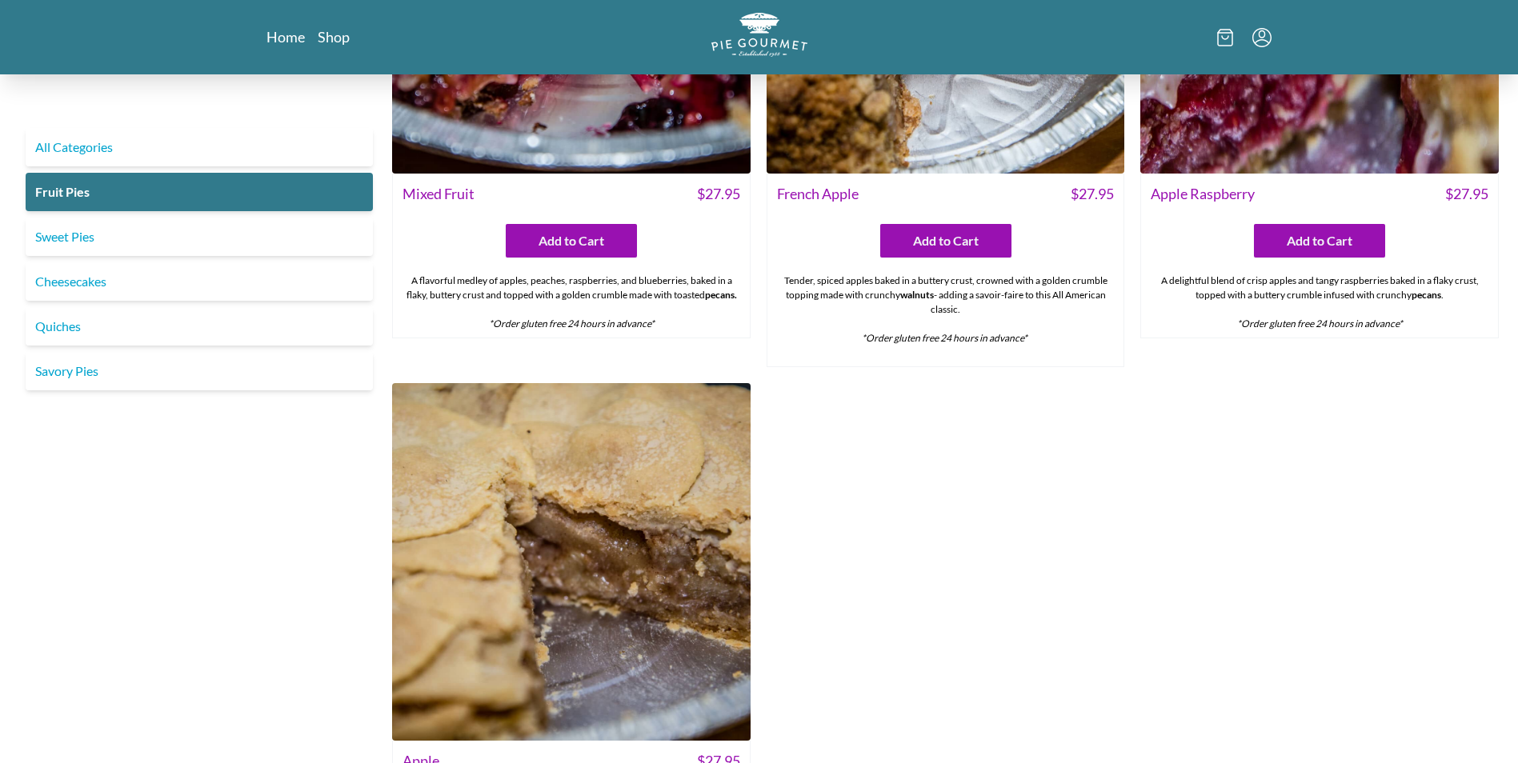
scroll to position [1440, 0]
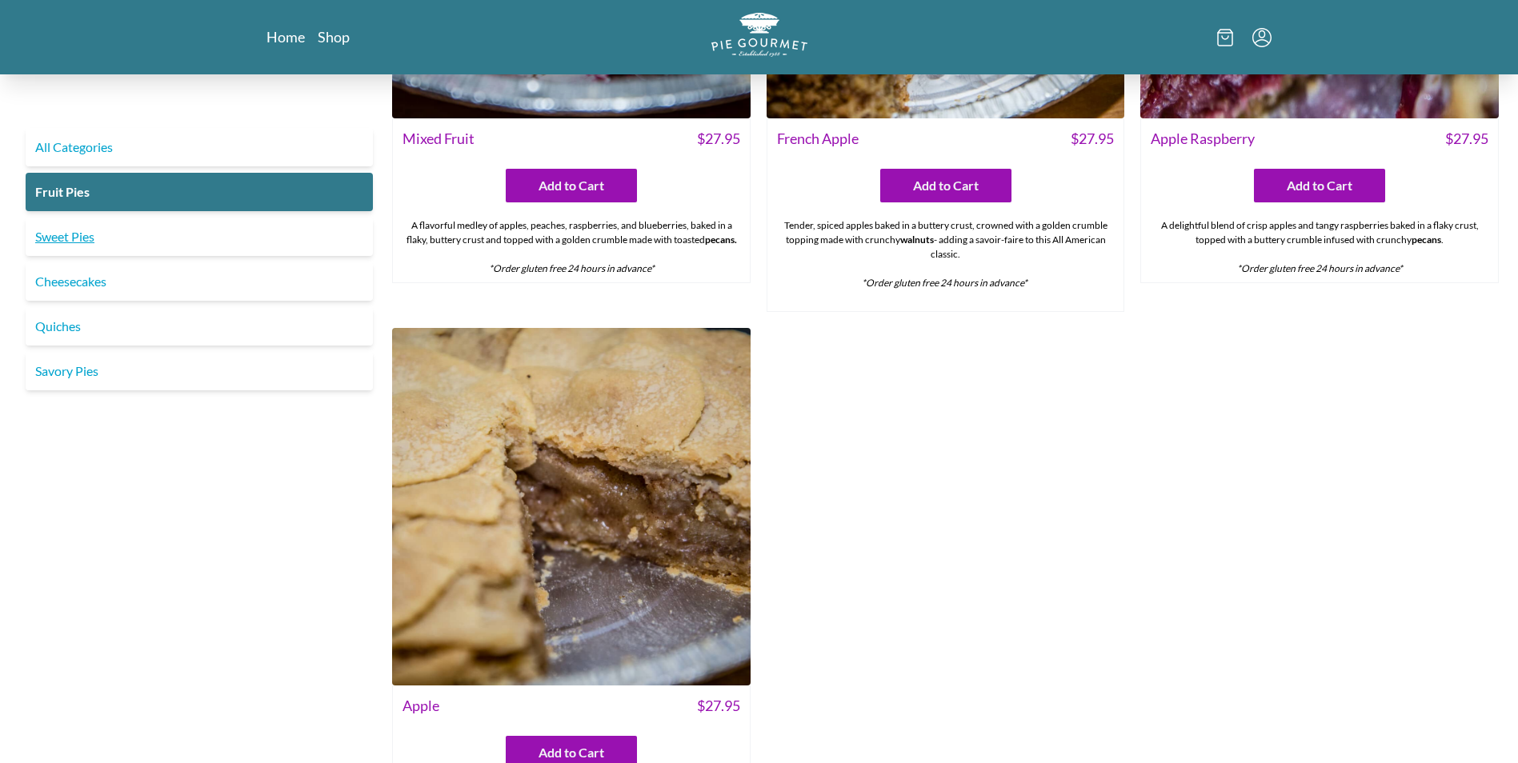
click at [72, 238] on link "Sweet Pies" at bounding box center [199, 237] width 347 height 38
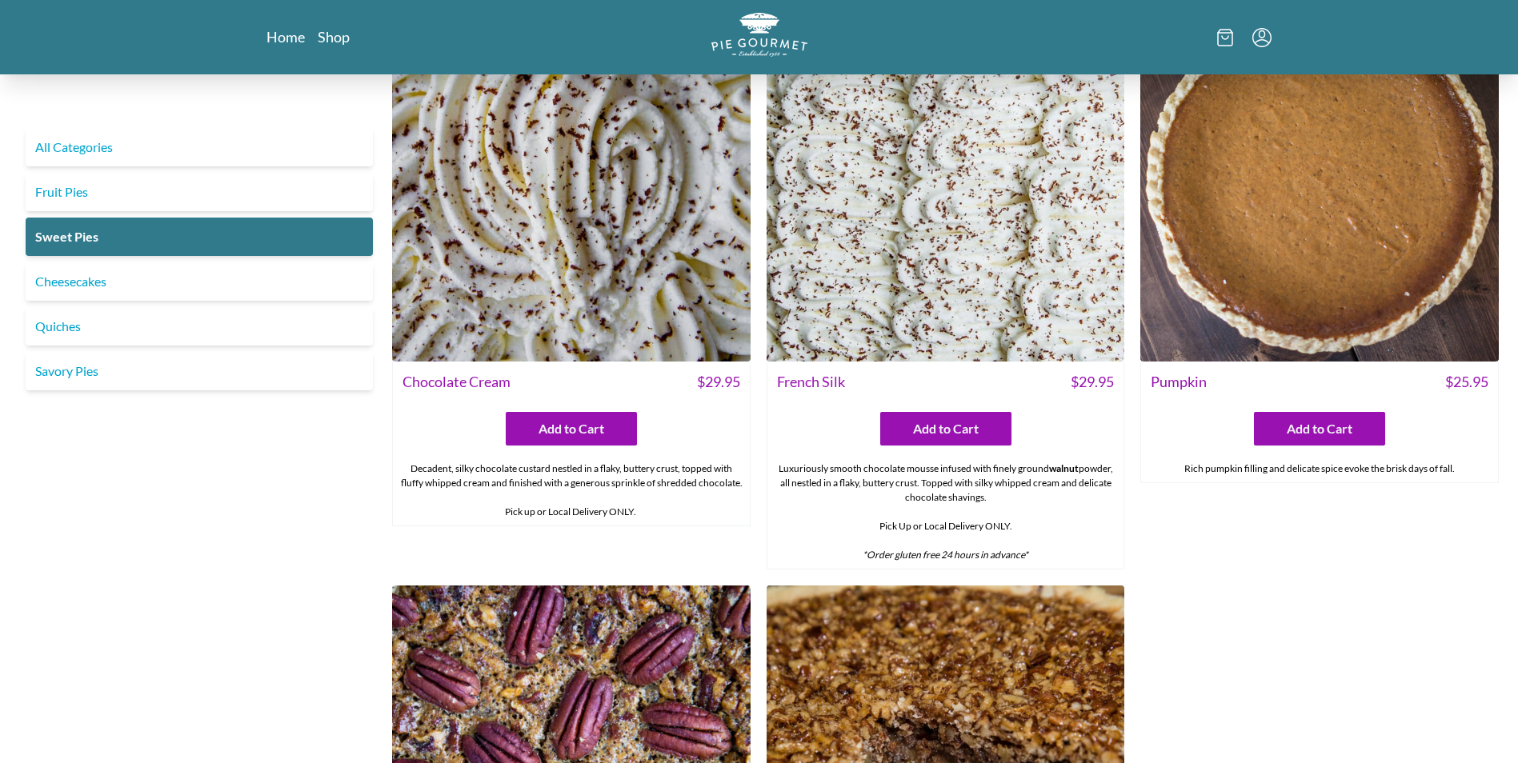
scroll to position [640, 0]
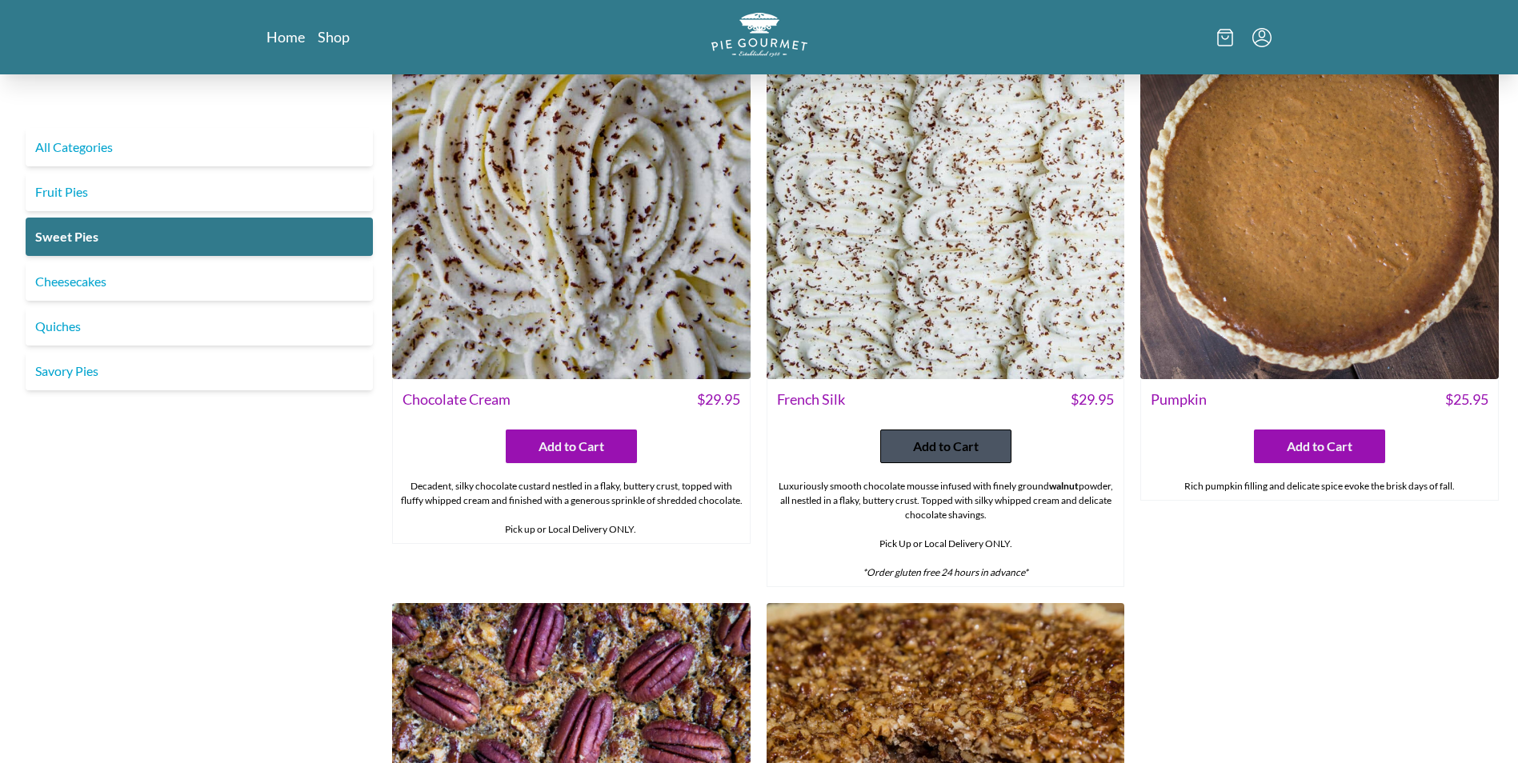
click at [964, 446] on span "Add to Cart" at bounding box center [946, 446] width 66 height 19
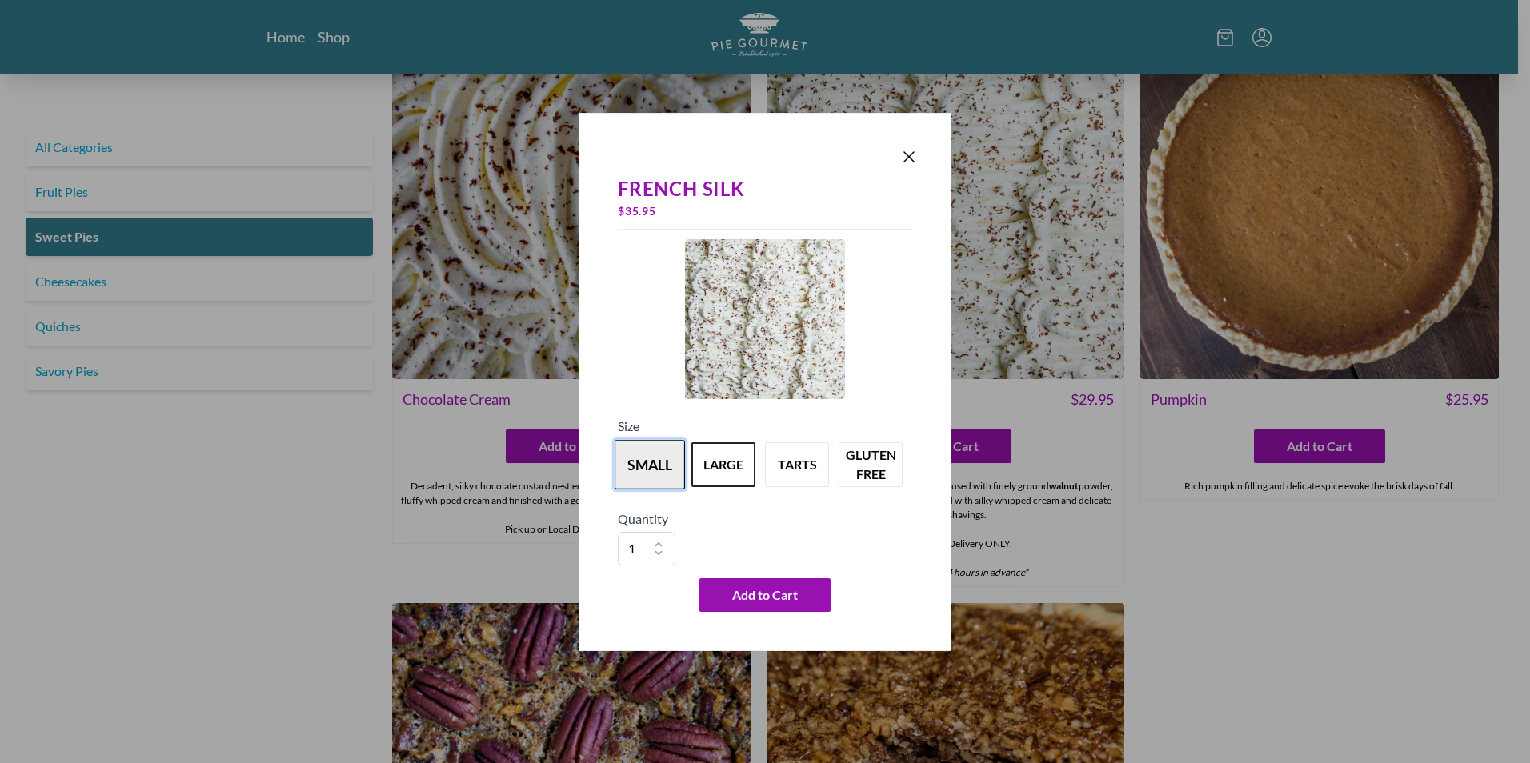
click at [638, 476] on button "small" at bounding box center [649, 465] width 70 height 50
click at [718, 468] on button "large" at bounding box center [723, 465] width 70 height 50
click at [790, 465] on button "tarts" at bounding box center [797, 465] width 70 height 50
click at [673, 466] on button "small" at bounding box center [649, 465] width 70 height 50
click at [907, 166] on icon "Close panel" at bounding box center [908, 156] width 19 height 19
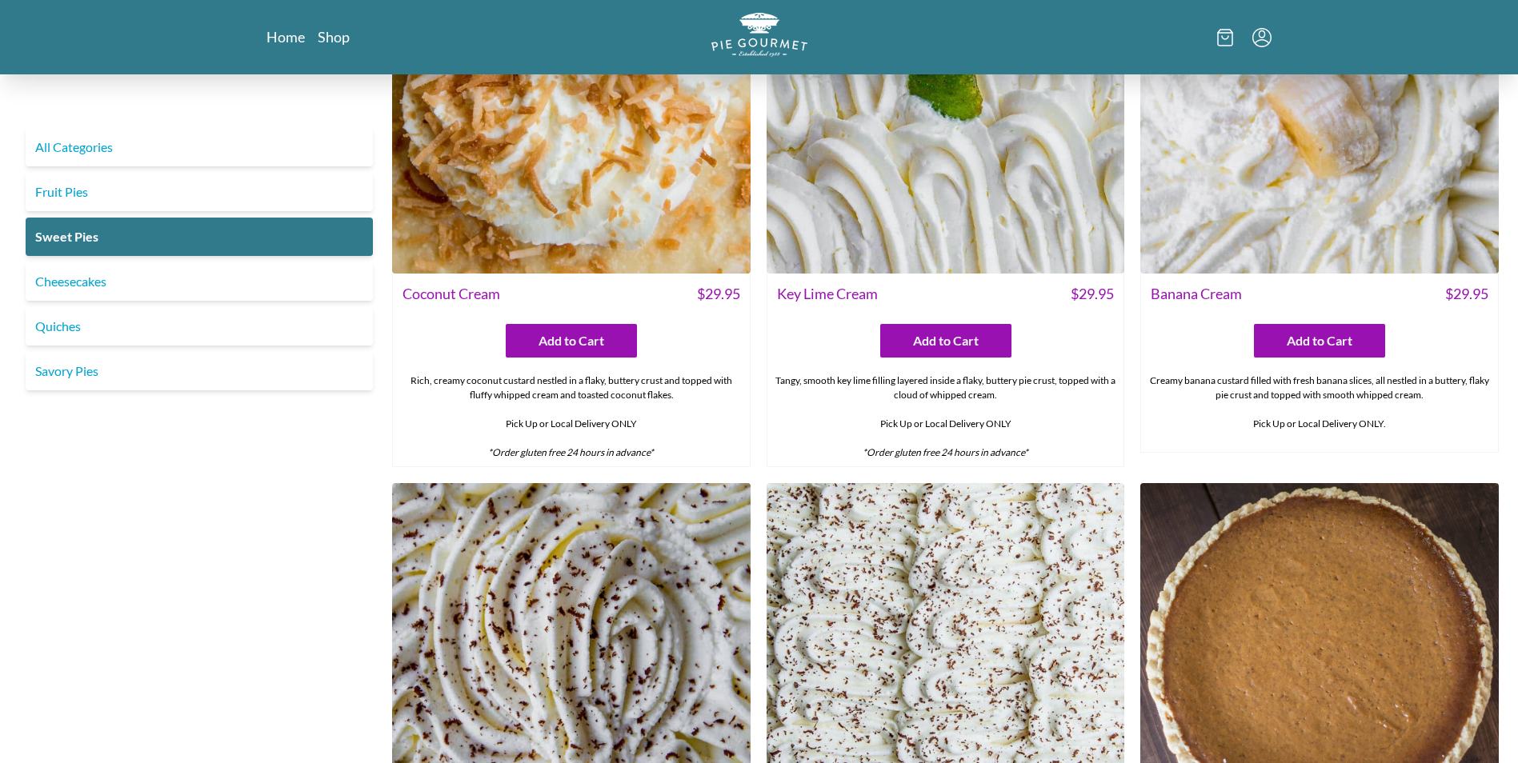
scroll to position [0, 0]
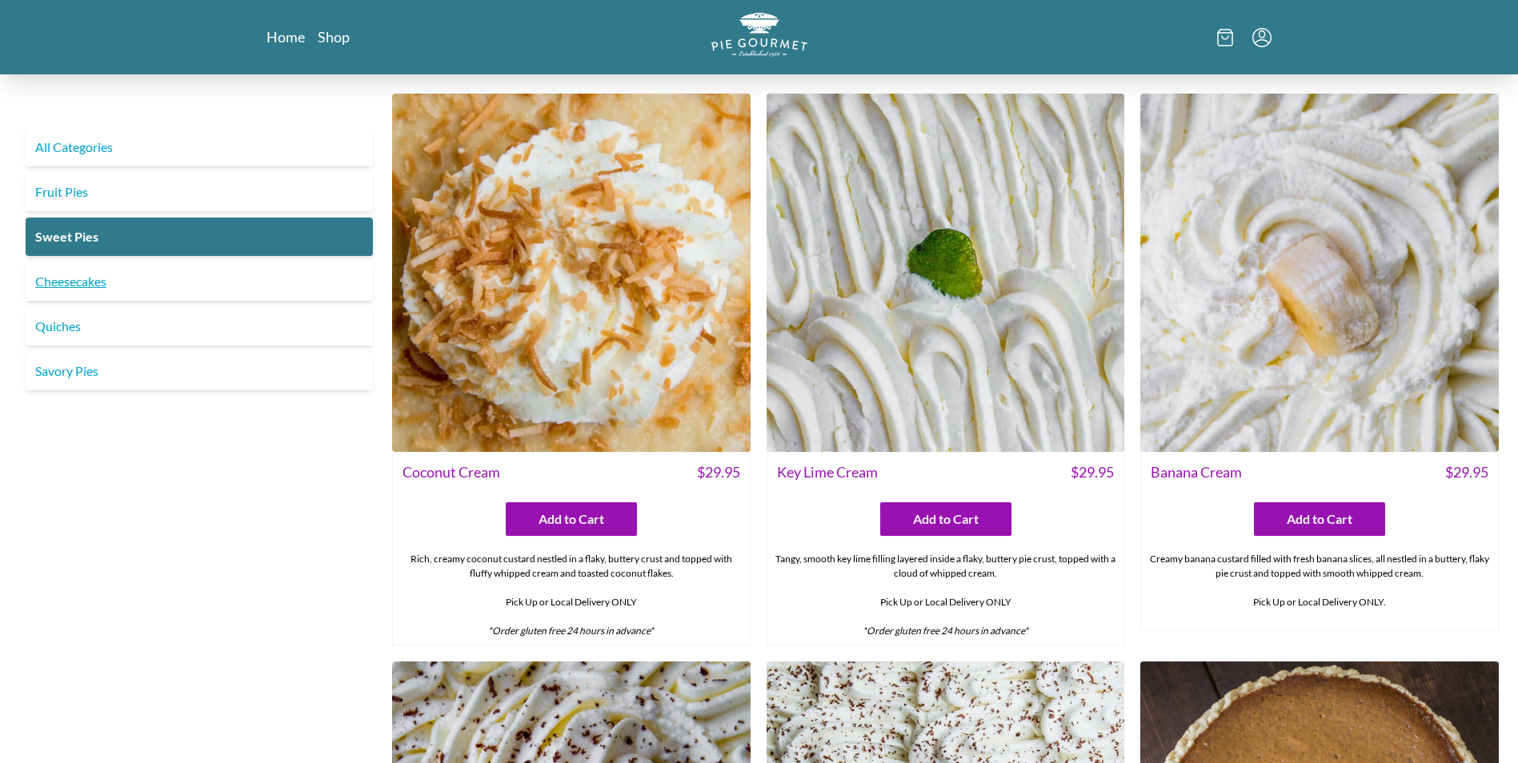
click at [57, 281] on link "Cheesecakes" at bounding box center [199, 281] width 347 height 38
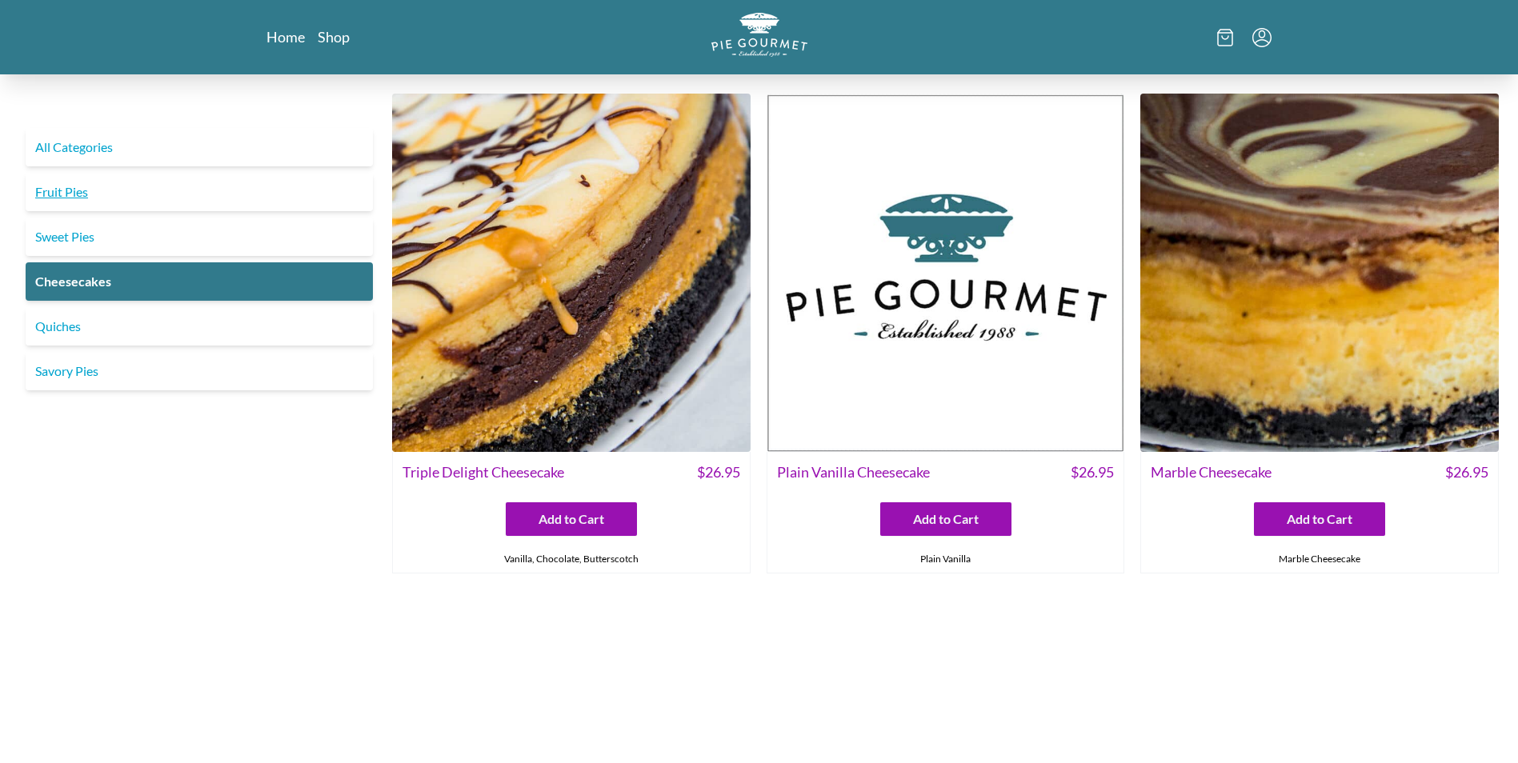
click at [66, 200] on link "Fruit Pies" at bounding box center [199, 192] width 347 height 38
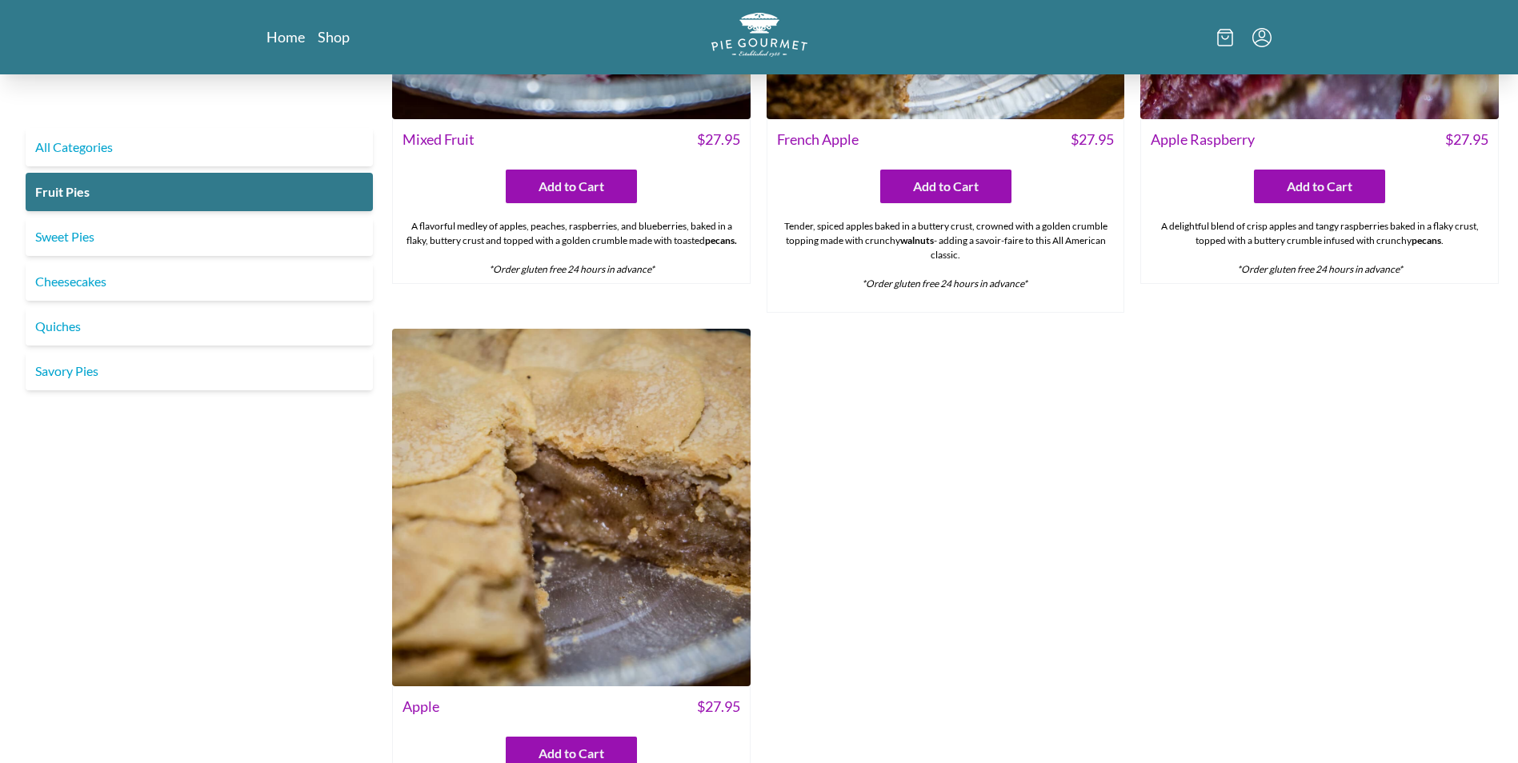
scroll to position [1440, 0]
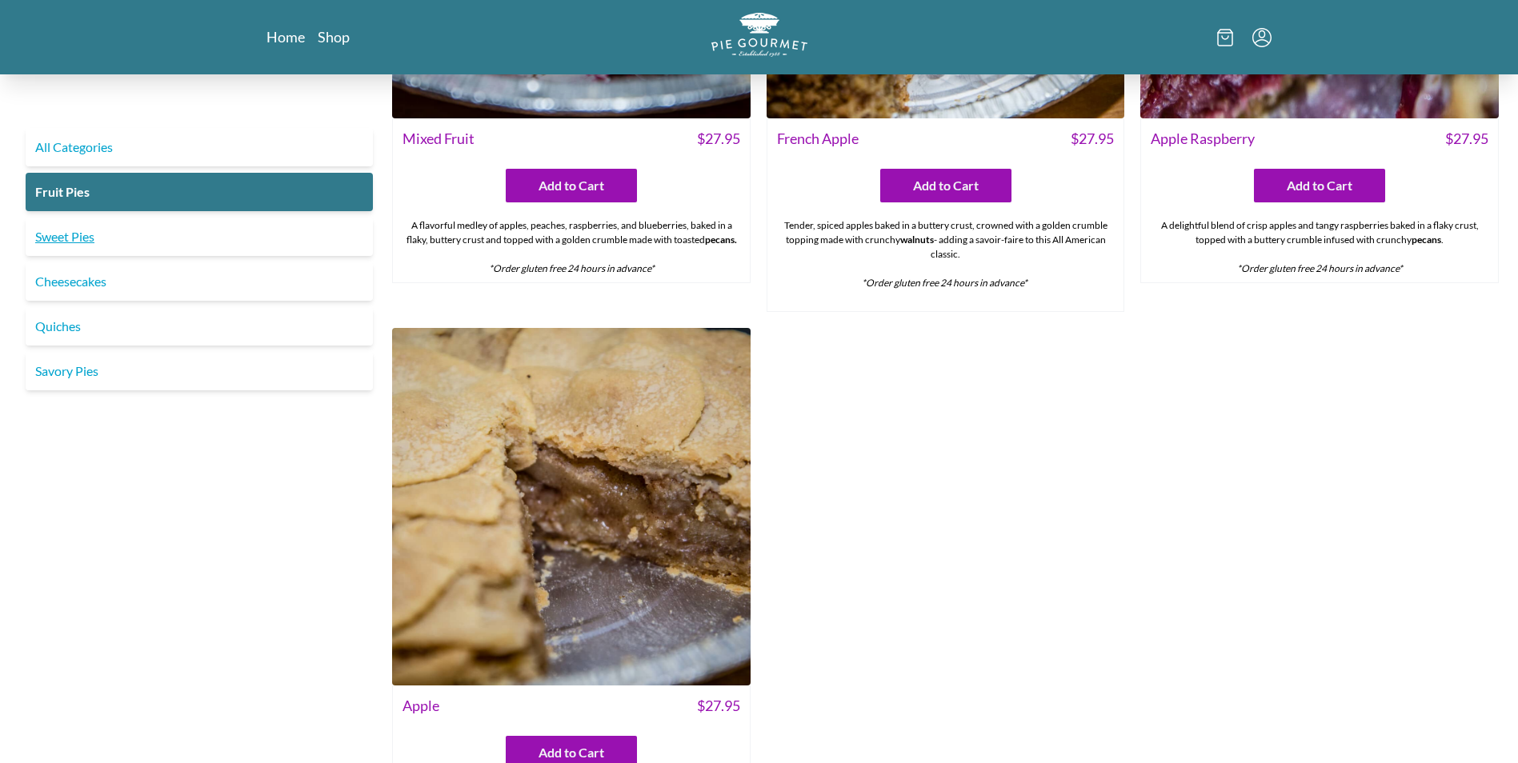
click at [65, 242] on link "Sweet Pies" at bounding box center [199, 237] width 347 height 38
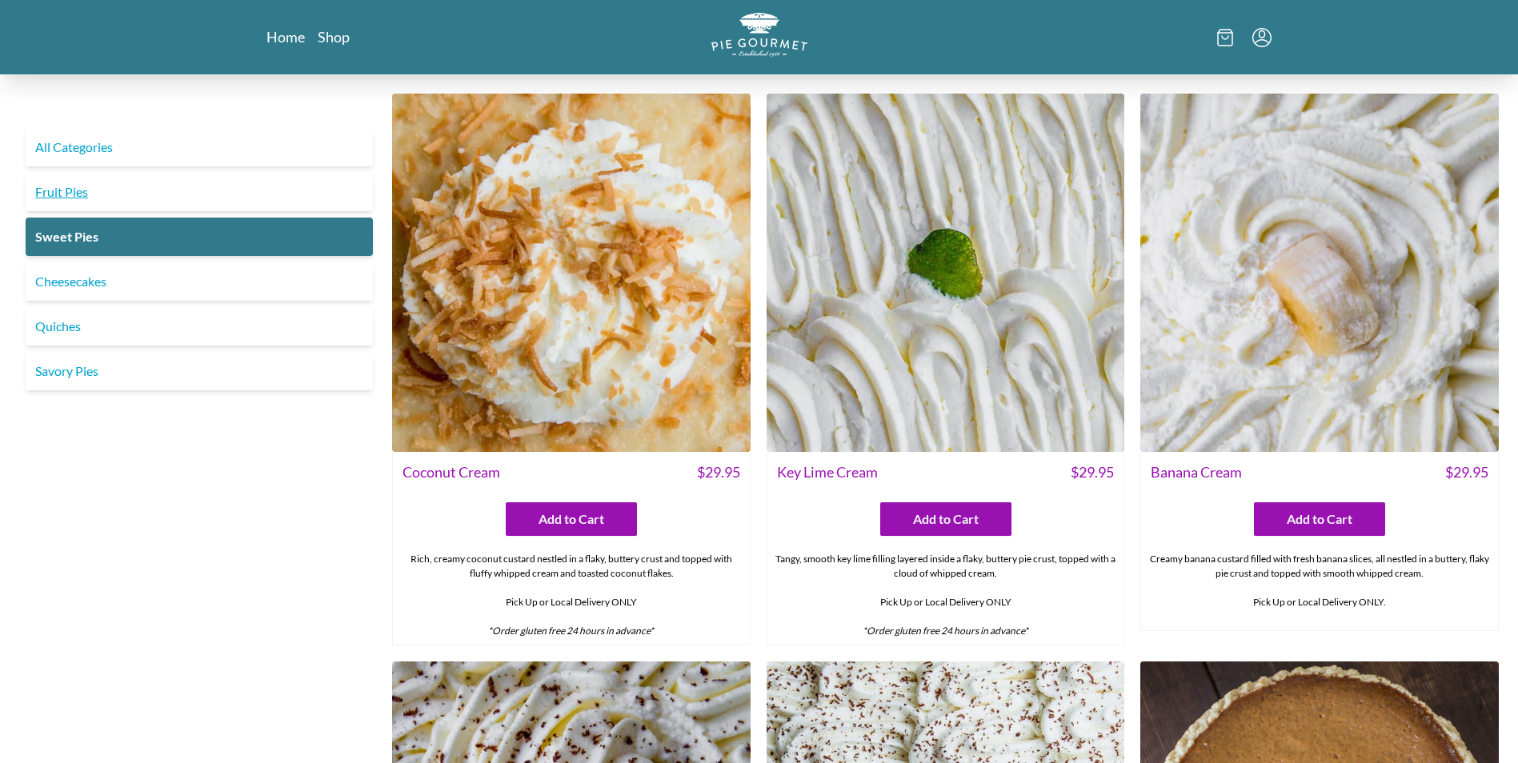
click at [60, 188] on link "Fruit Pies" at bounding box center [199, 192] width 347 height 38
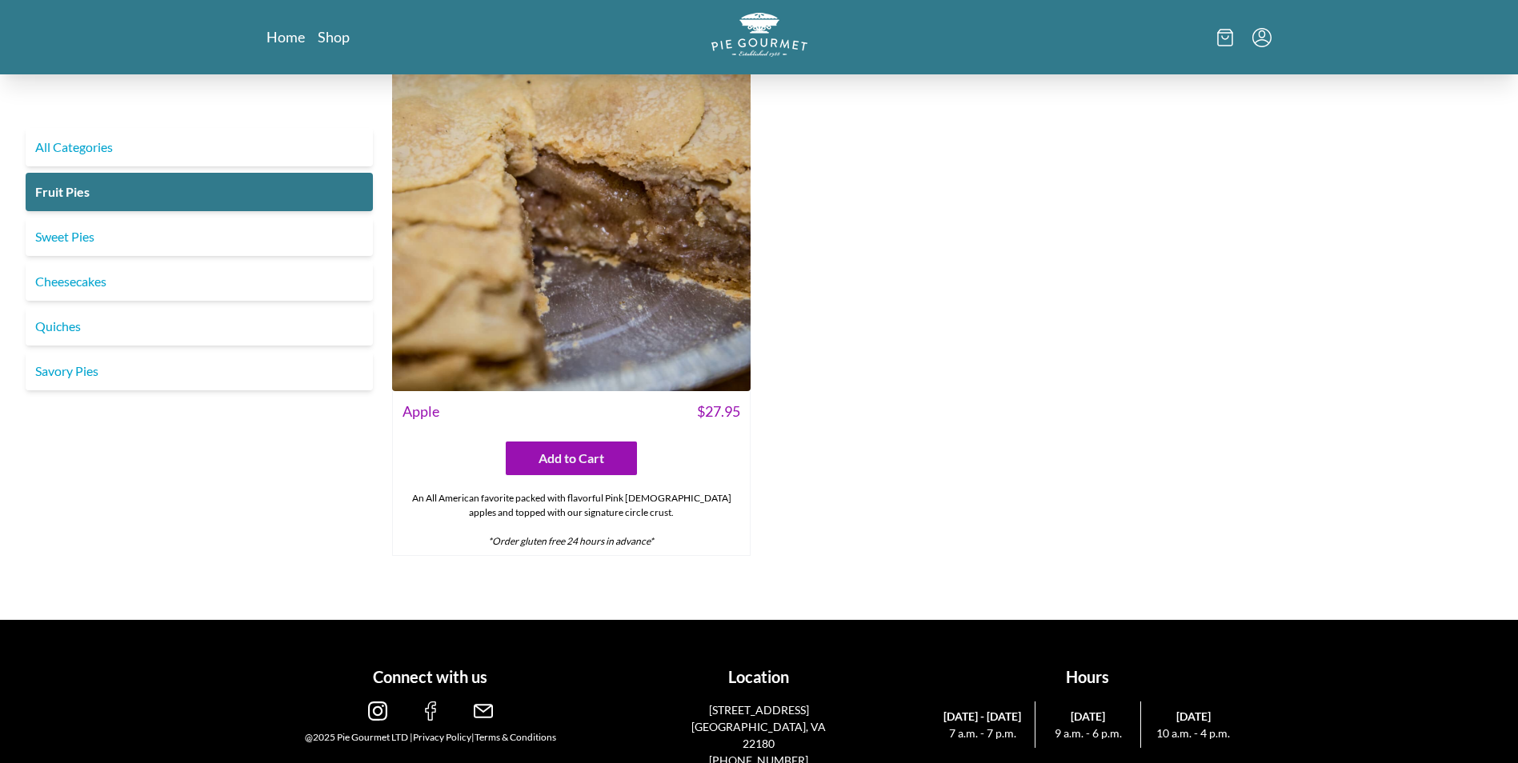
scroll to position [1675, 0]
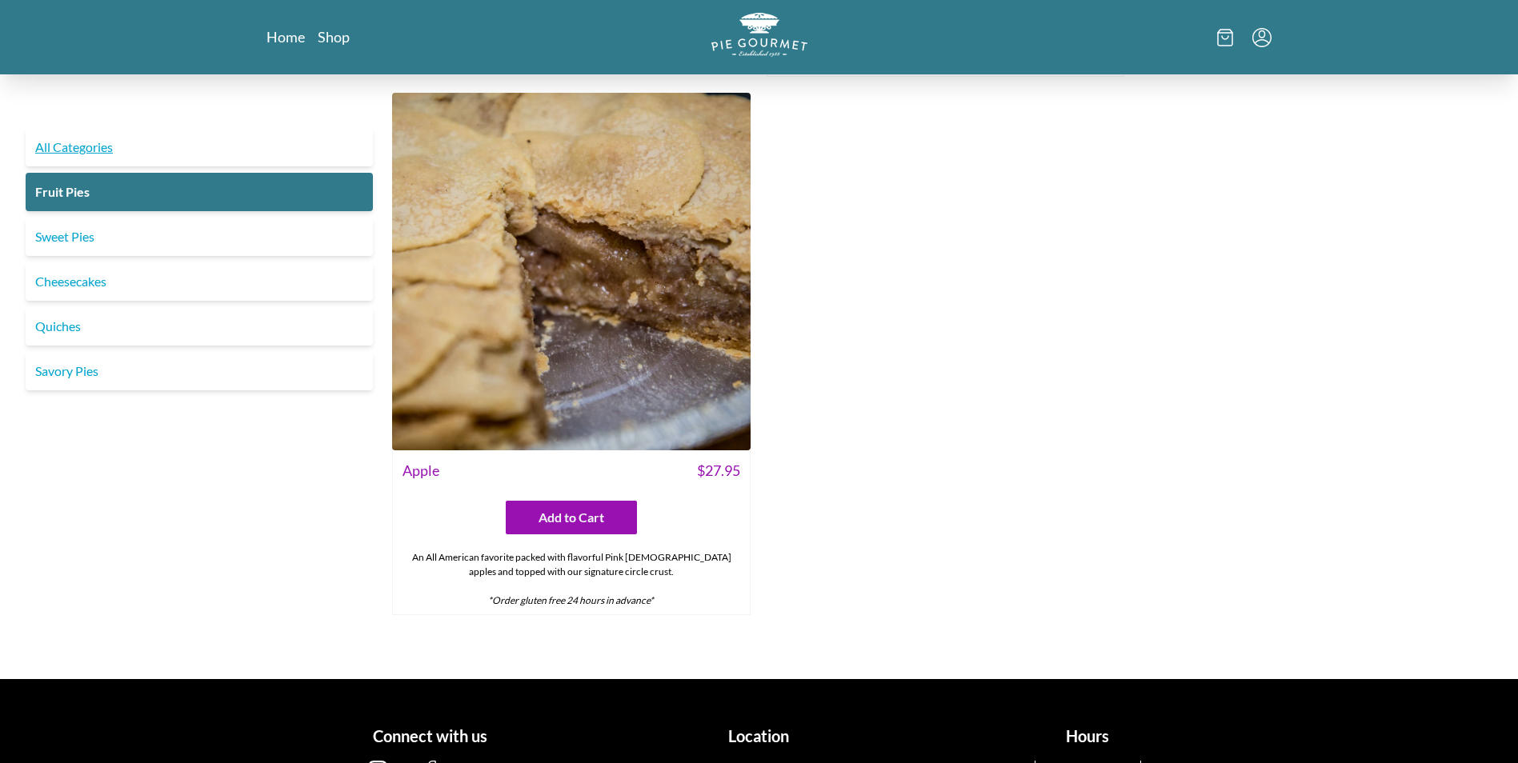
click at [78, 150] on link "All Categories" at bounding box center [199, 147] width 347 height 38
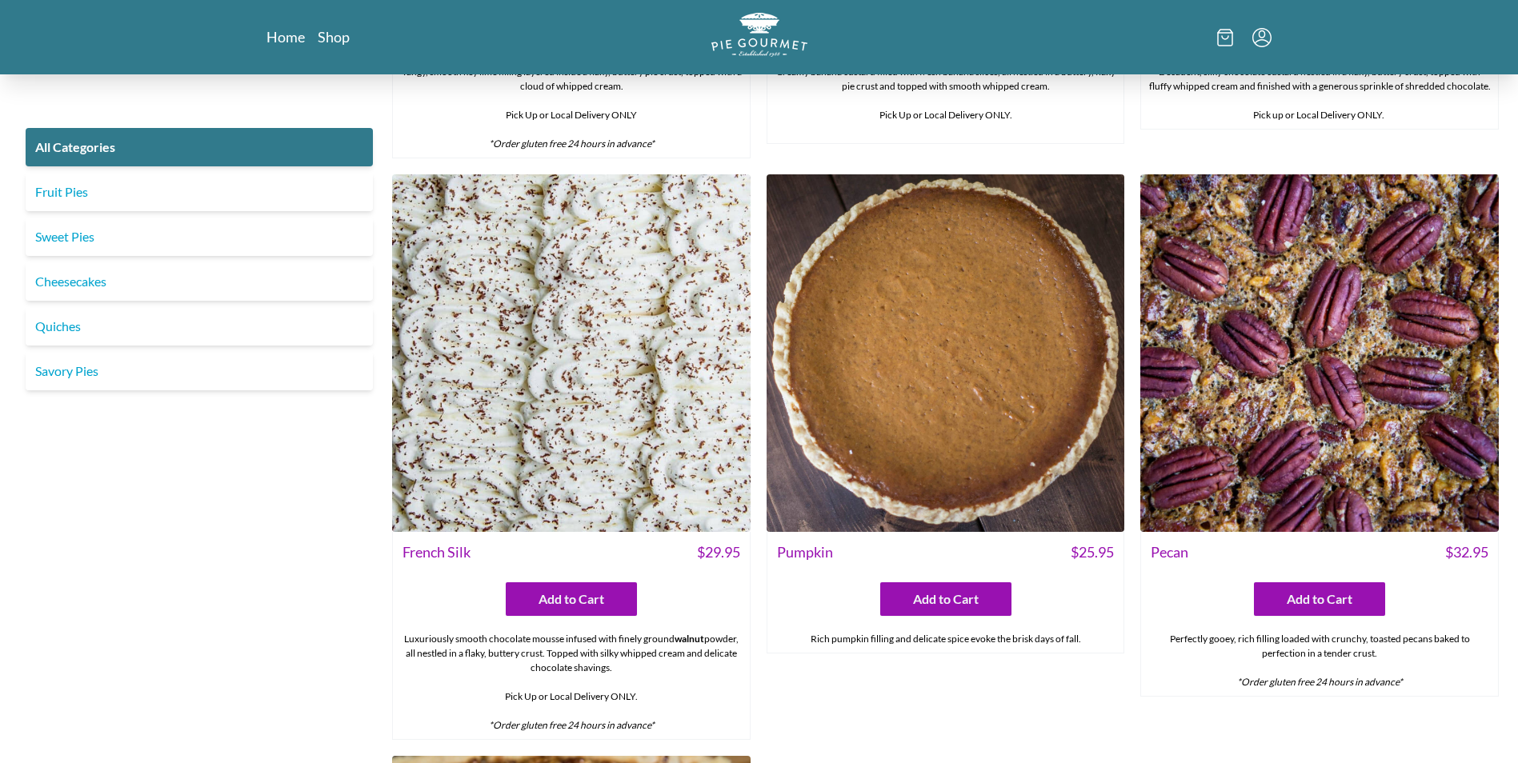
scroll to position [4283, 0]
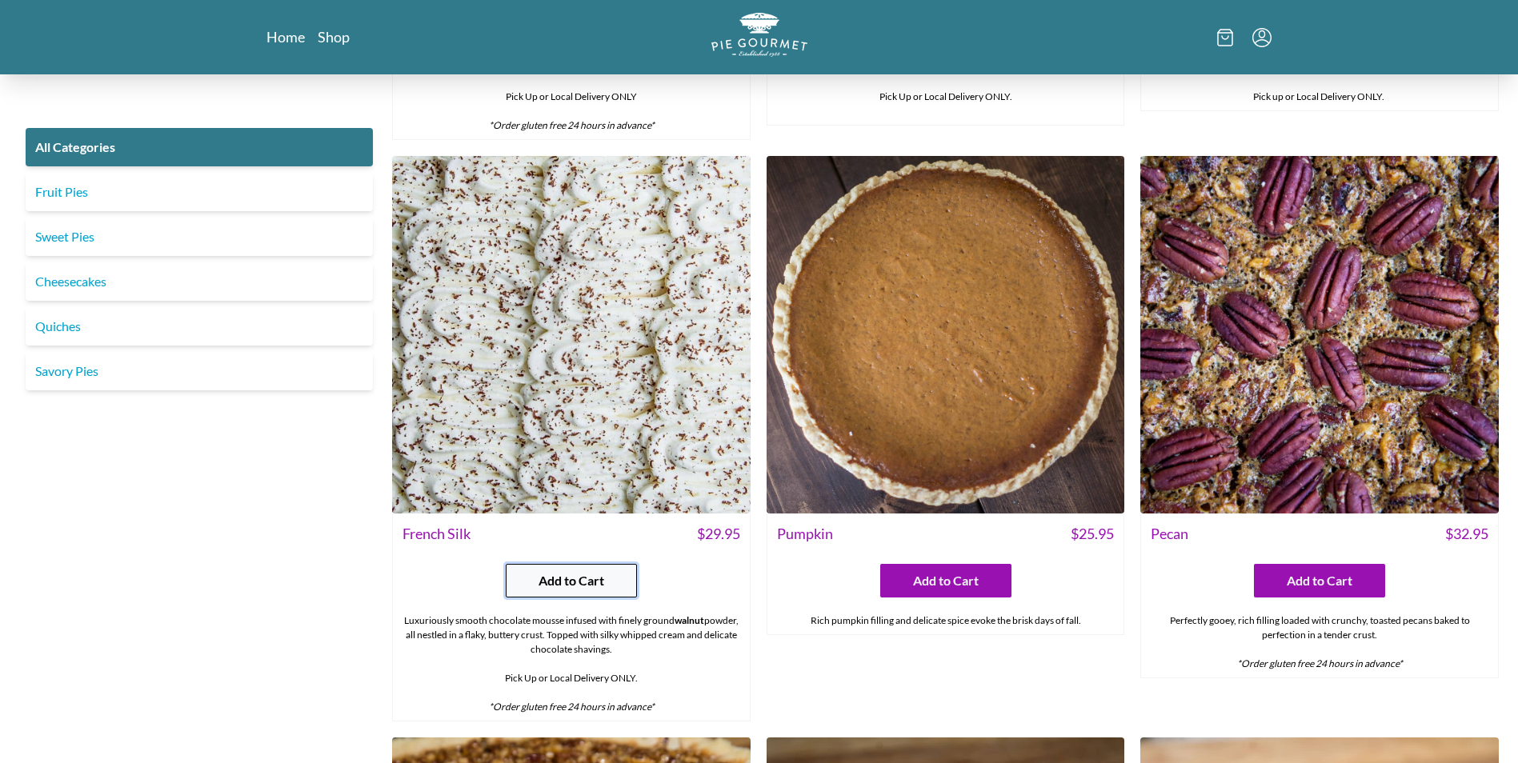
click at [559, 573] on span "Add to Cart" at bounding box center [571, 580] width 66 height 19
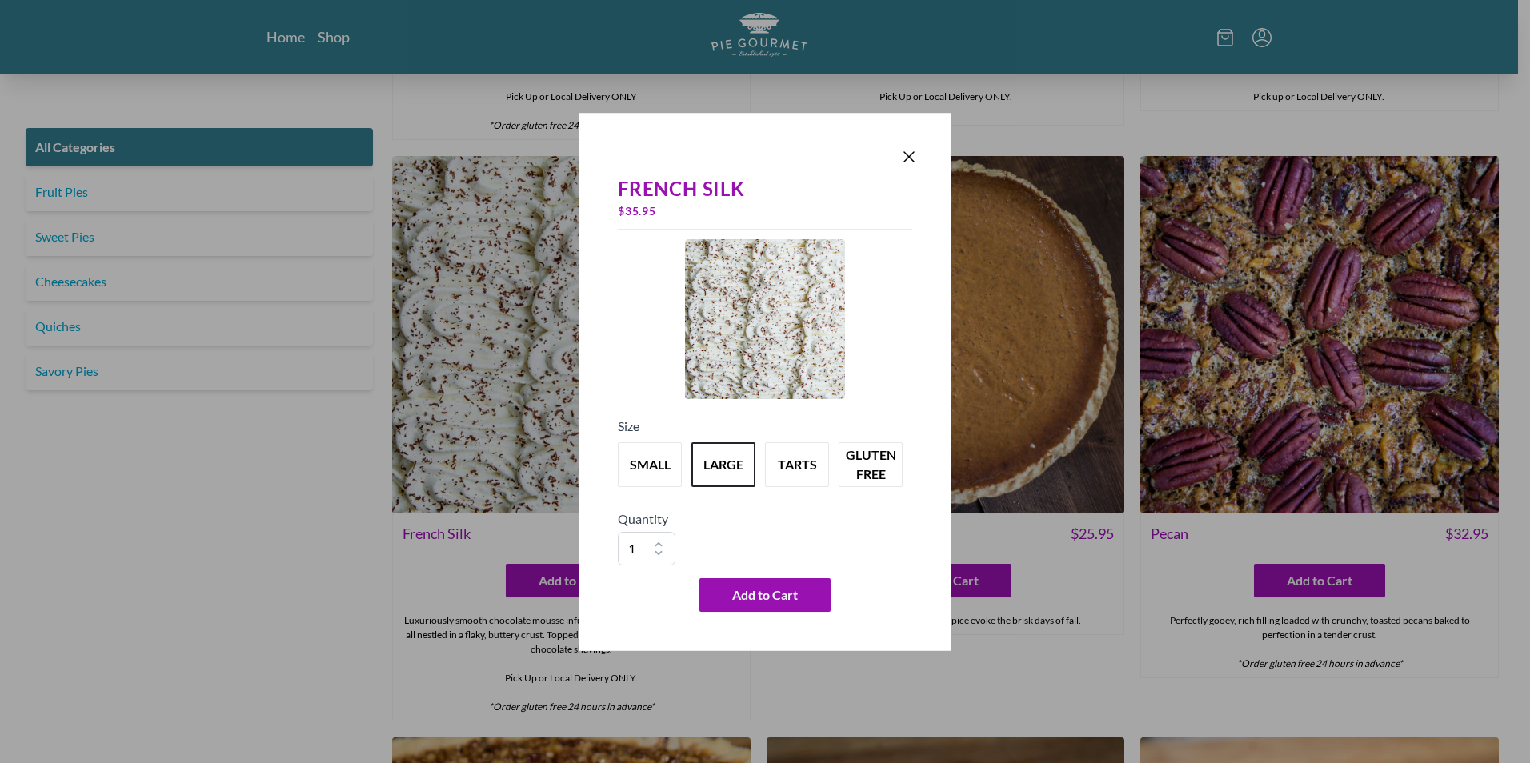
click at [644, 487] on div "small large tarts gluten free" at bounding box center [765, 465] width 294 height 58
click at [646, 473] on button "small" at bounding box center [649, 465] width 70 height 50
click at [736, 463] on button "large" at bounding box center [723, 465] width 70 height 50
click at [670, 467] on button "small" at bounding box center [649, 465] width 70 height 50
drag, startPoint x: 906, startPoint y: 154, endPoint x: 1133, endPoint y: 297, distance: 267.9
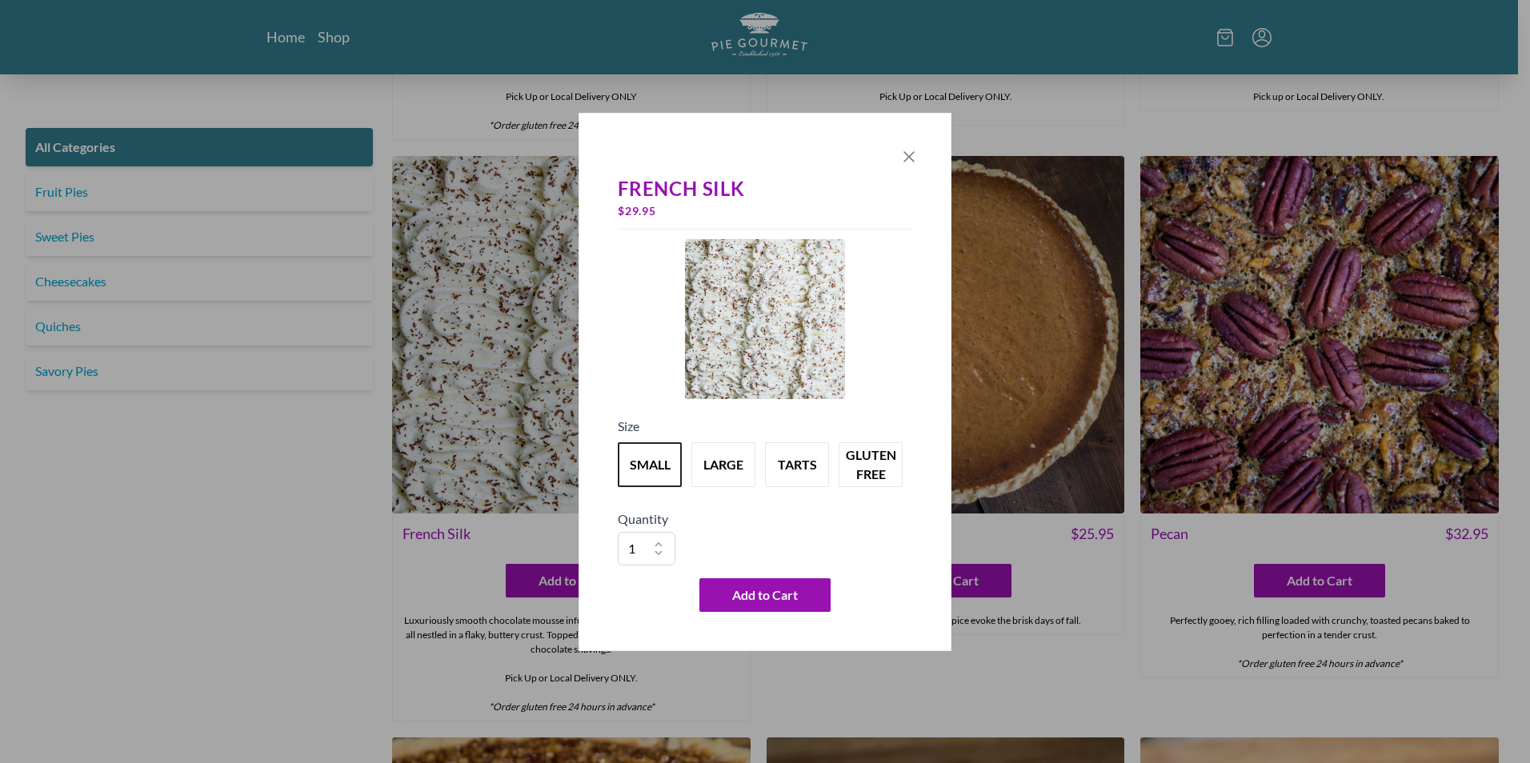
click at [910, 159] on icon "Close panel" at bounding box center [908, 156] width 19 height 19
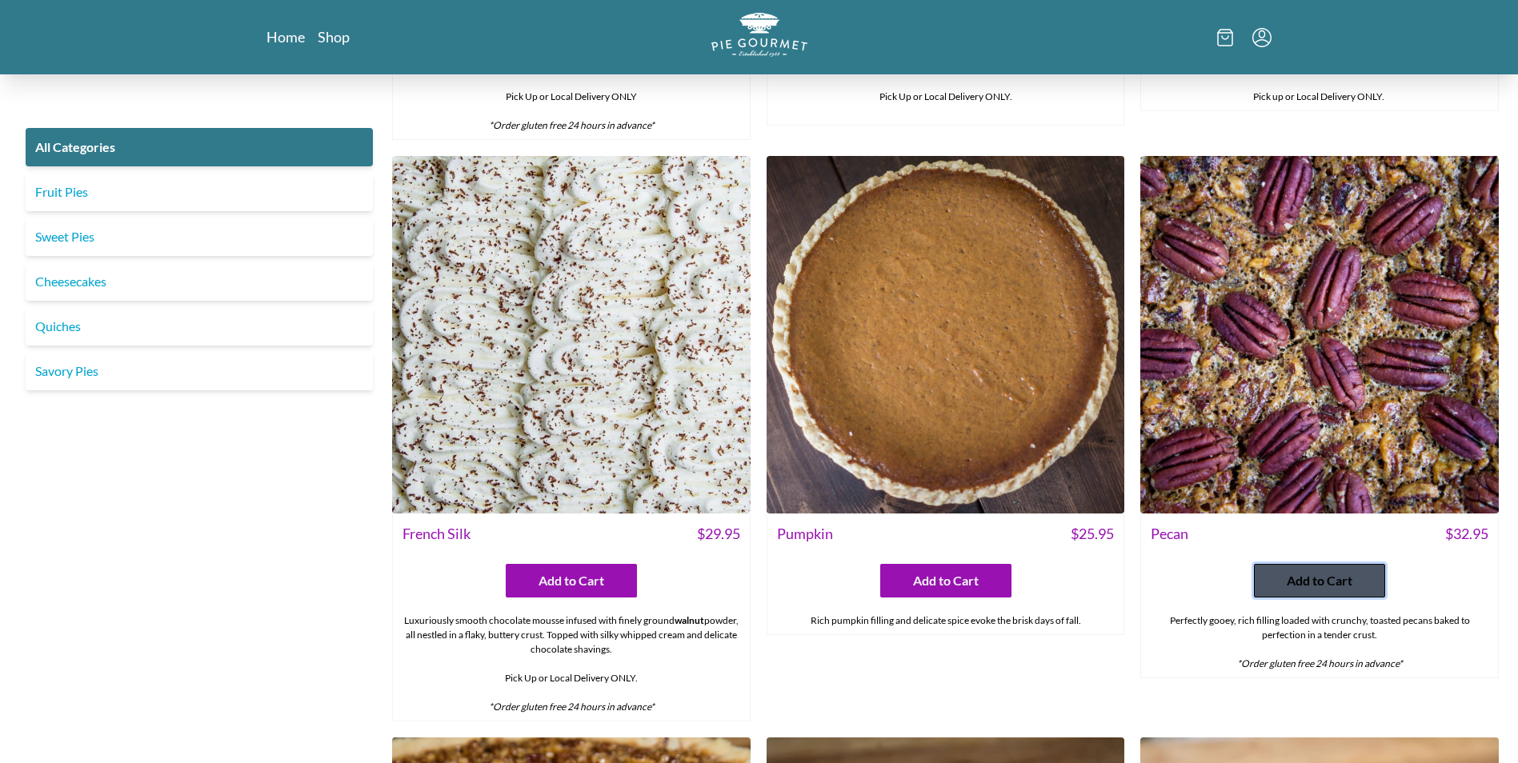
click at [1323, 573] on span "Add to Cart" at bounding box center [1320, 580] width 66 height 19
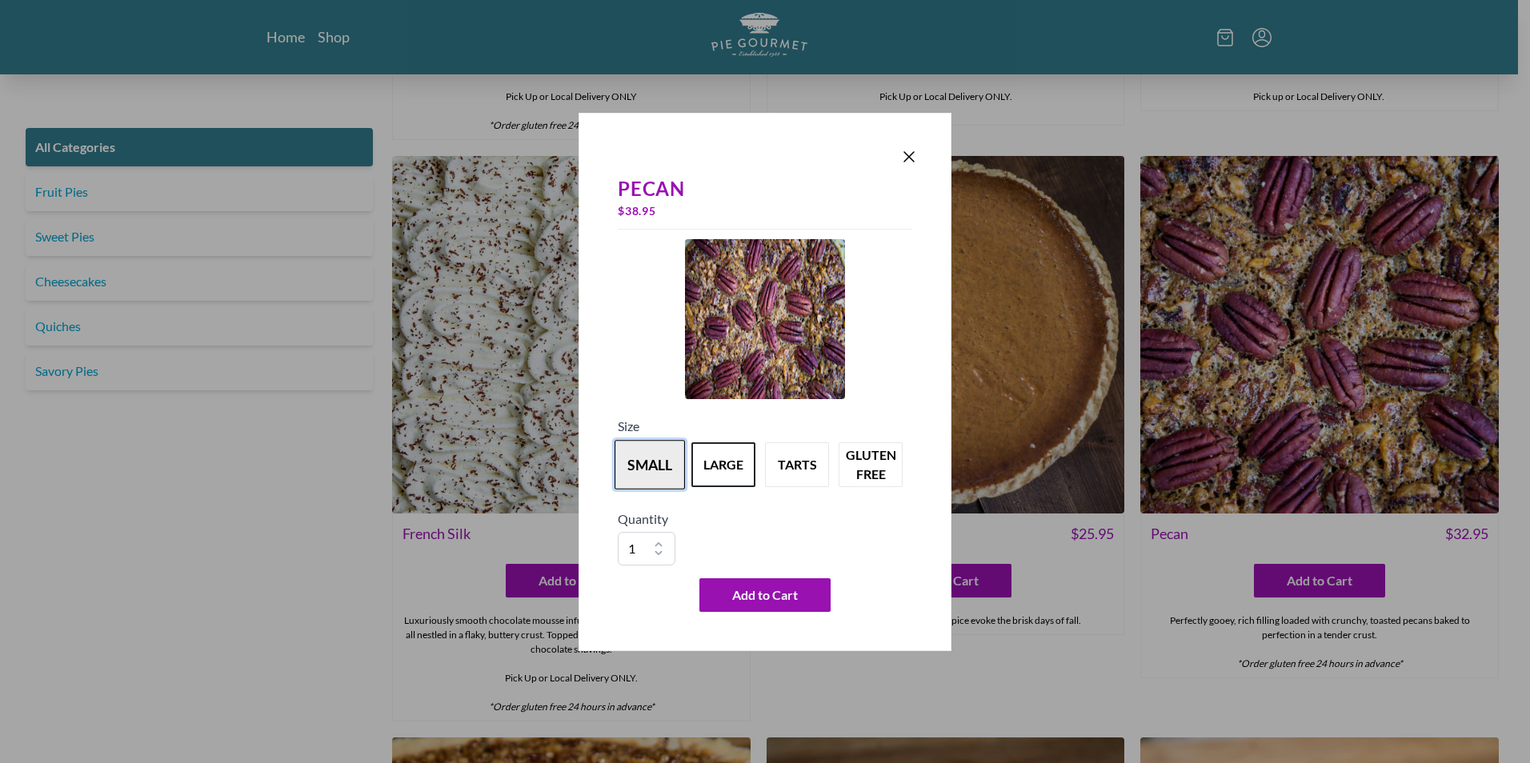
click at [641, 457] on button "small" at bounding box center [649, 465] width 70 height 50
click at [902, 161] on icon "Close panel" at bounding box center [908, 156] width 19 height 19
